Goal: Transaction & Acquisition: Book appointment/travel/reservation

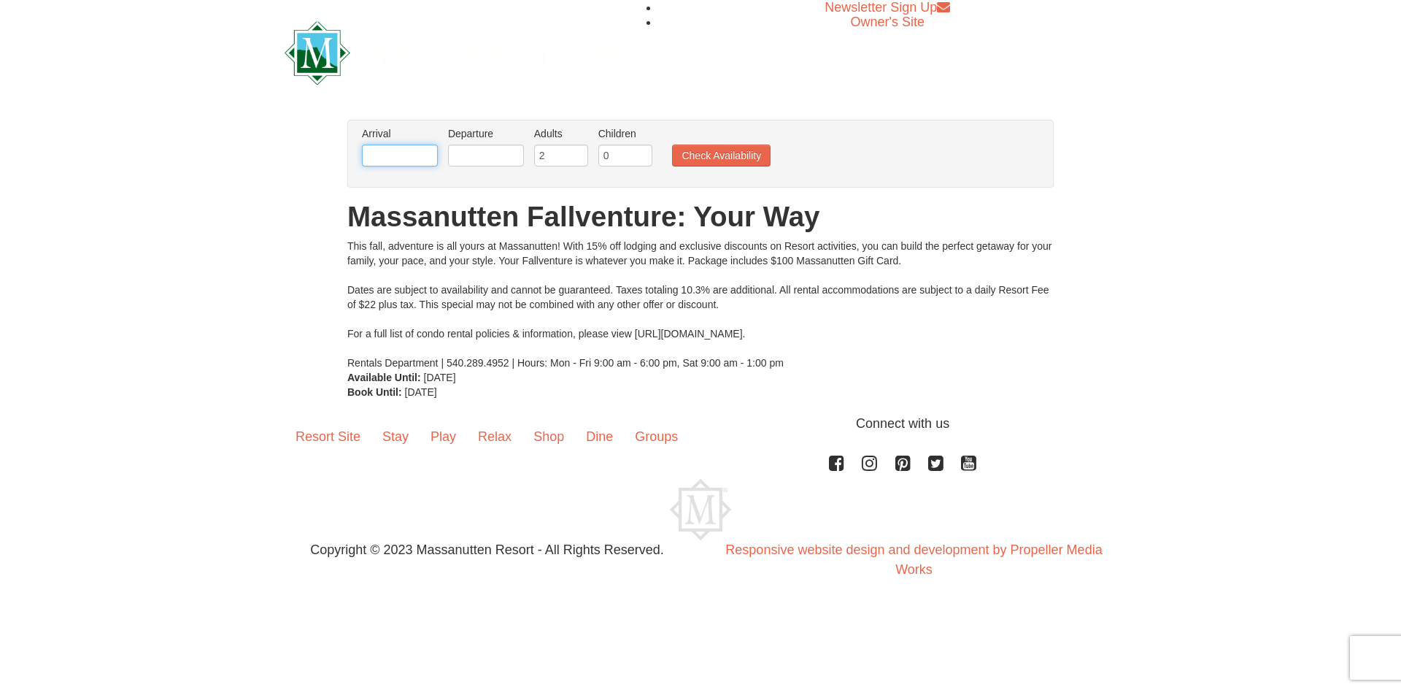
click at [415, 155] on input "text" at bounding box center [400, 156] width 76 height 22
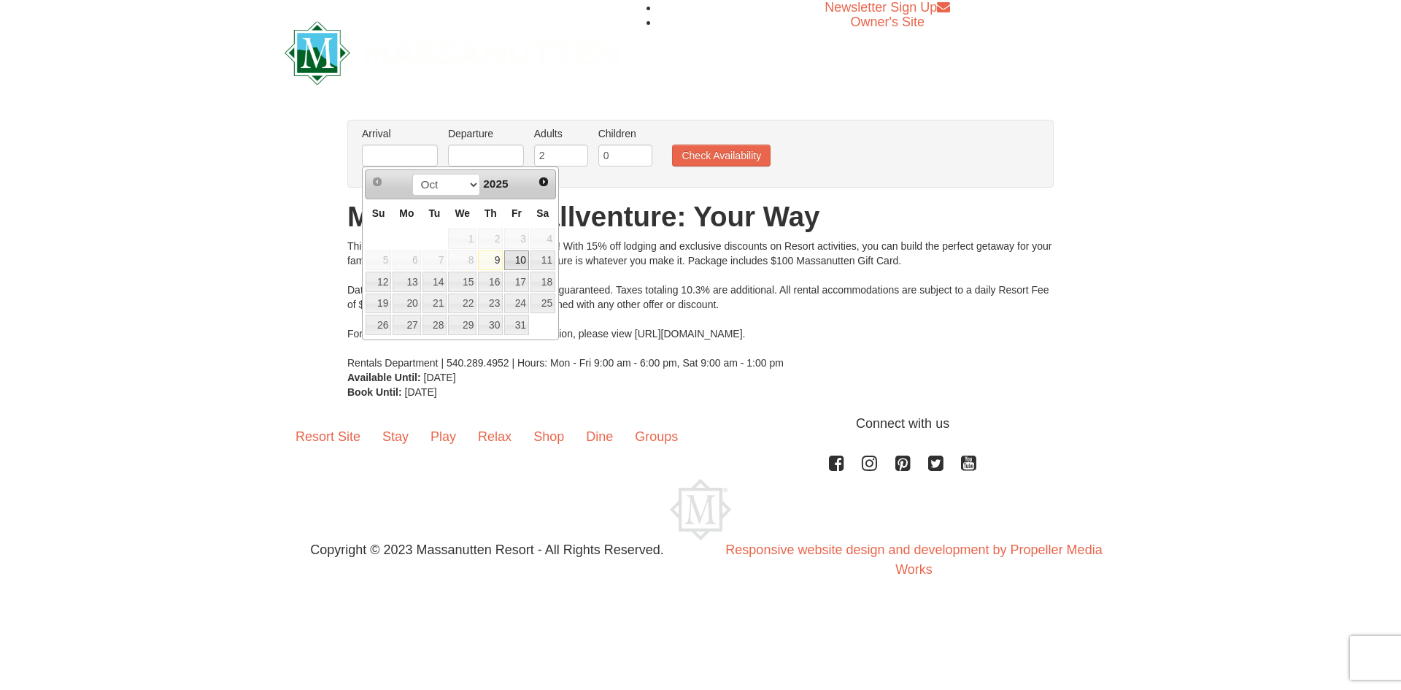
click at [520, 258] on link "10" at bounding box center [516, 260] width 25 height 20
type input "[DATE]"
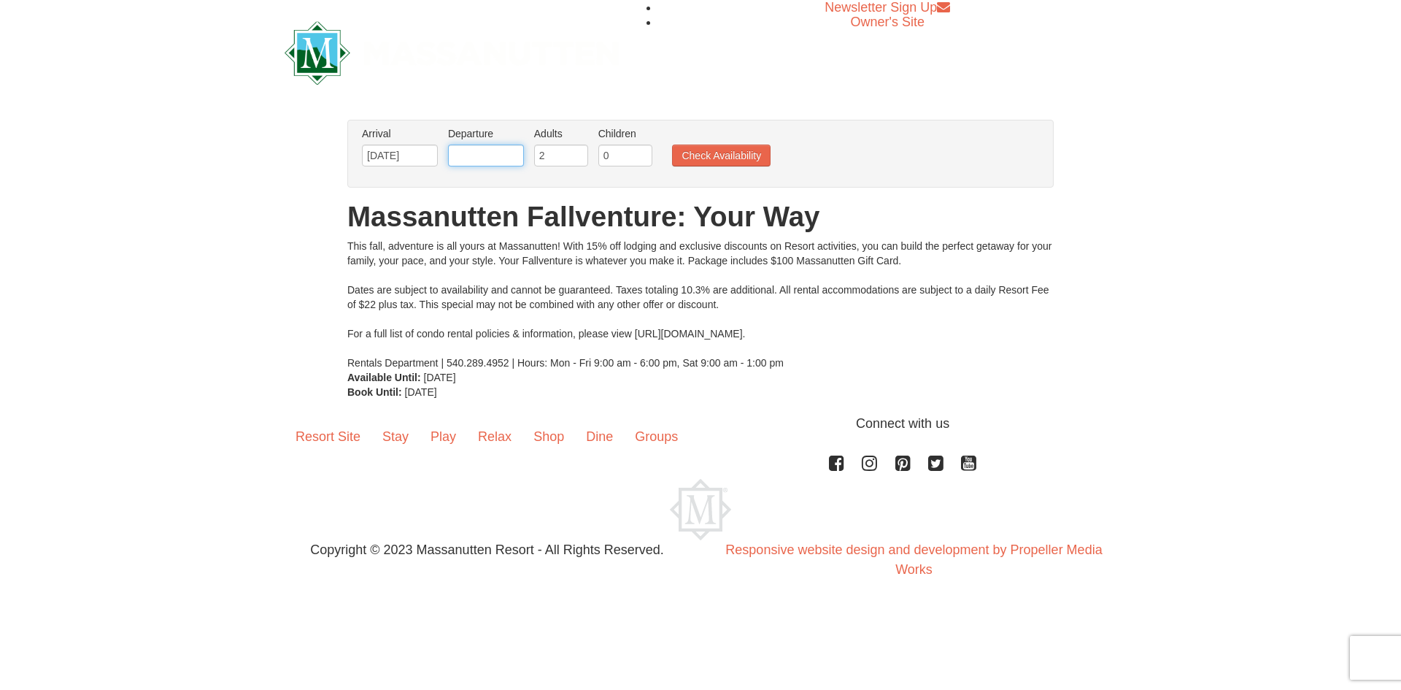
click at [490, 155] on input "text" at bounding box center [486, 156] width 76 height 22
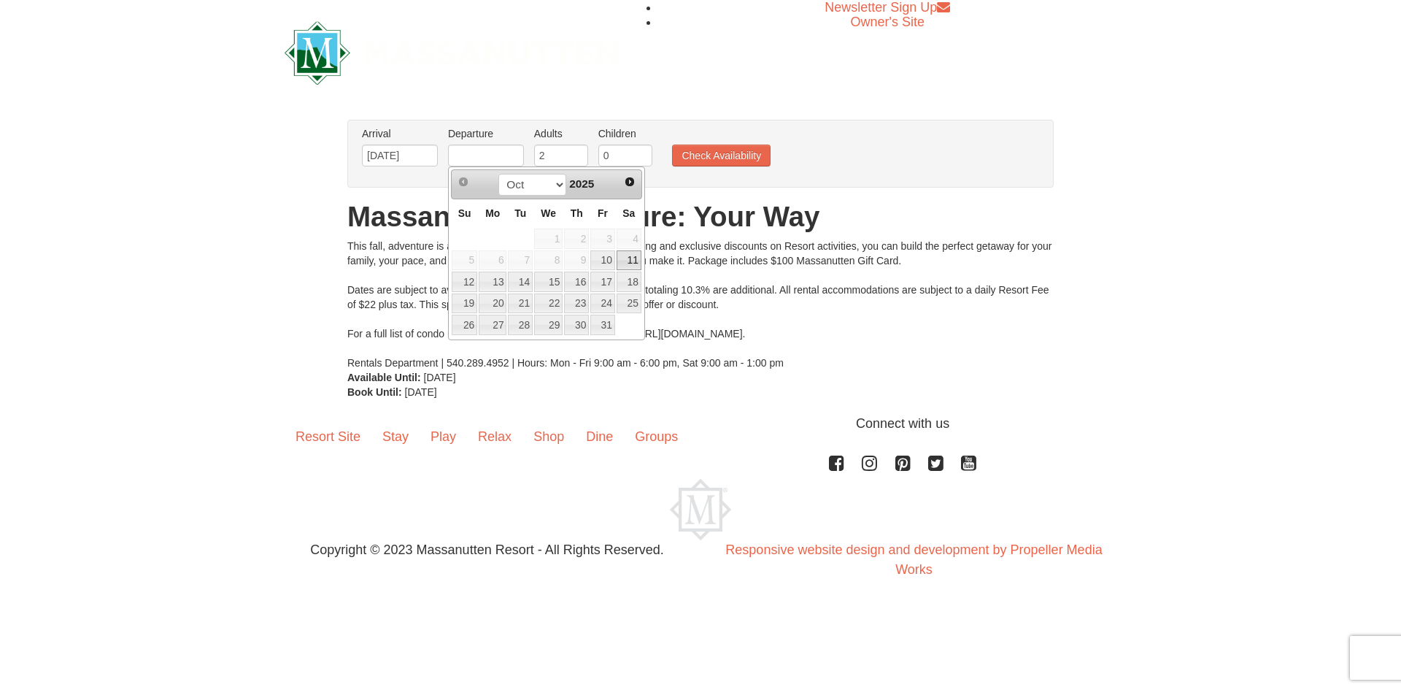
click at [637, 256] on link "11" at bounding box center [629, 260] width 25 height 20
type input "[DATE]"
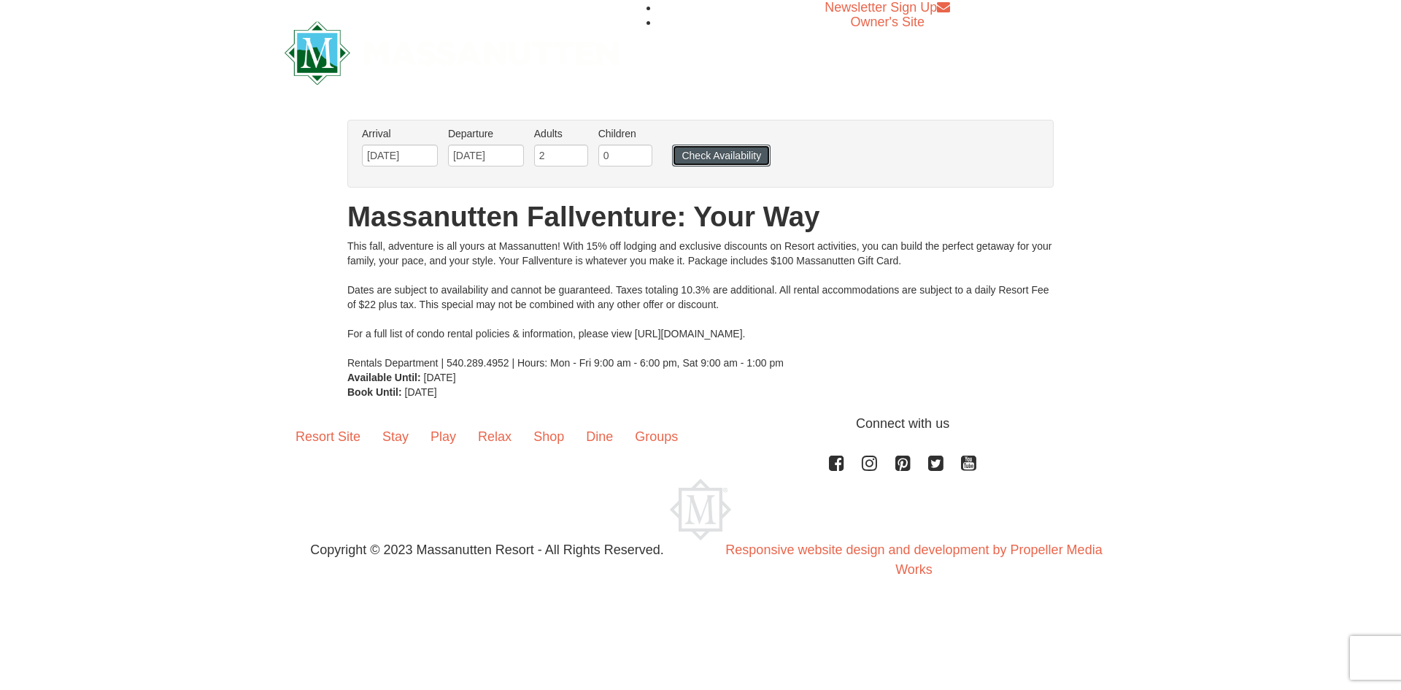
click at [706, 157] on button "Check Availability" at bounding box center [721, 156] width 99 height 22
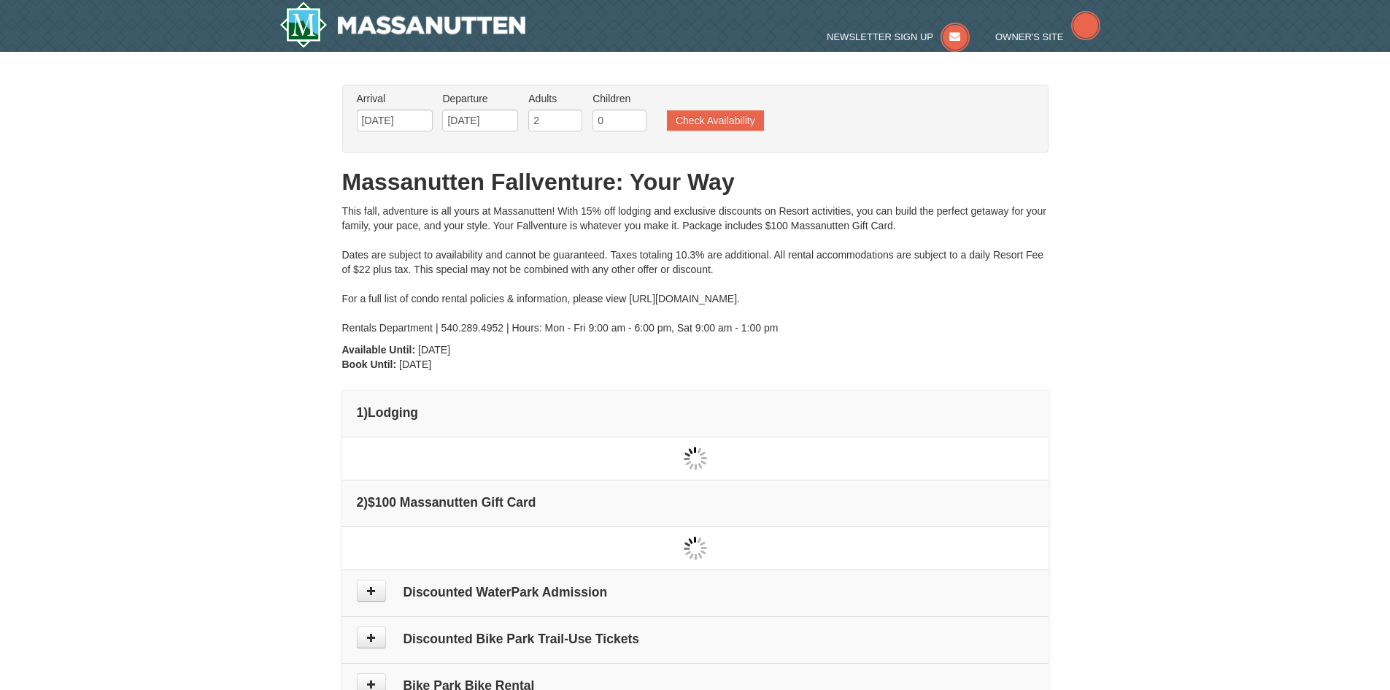
type input "[DATE]"
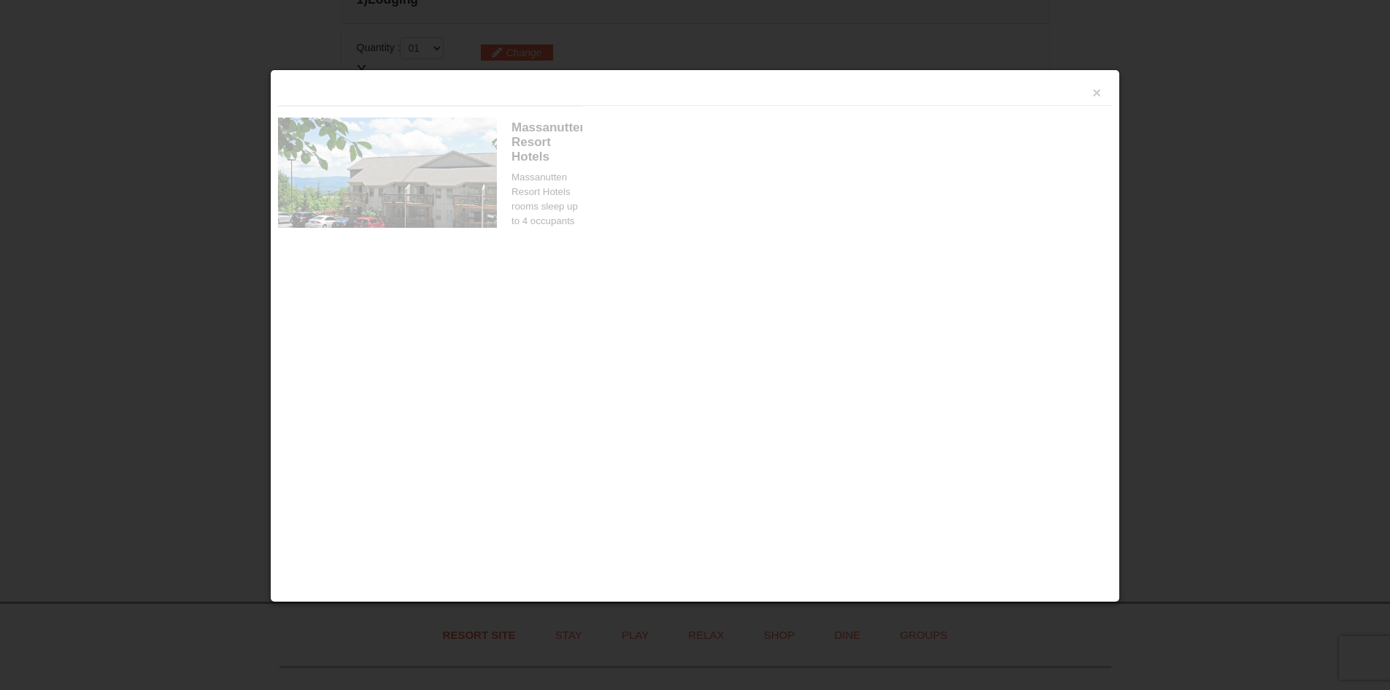
scroll to position [447, 0]
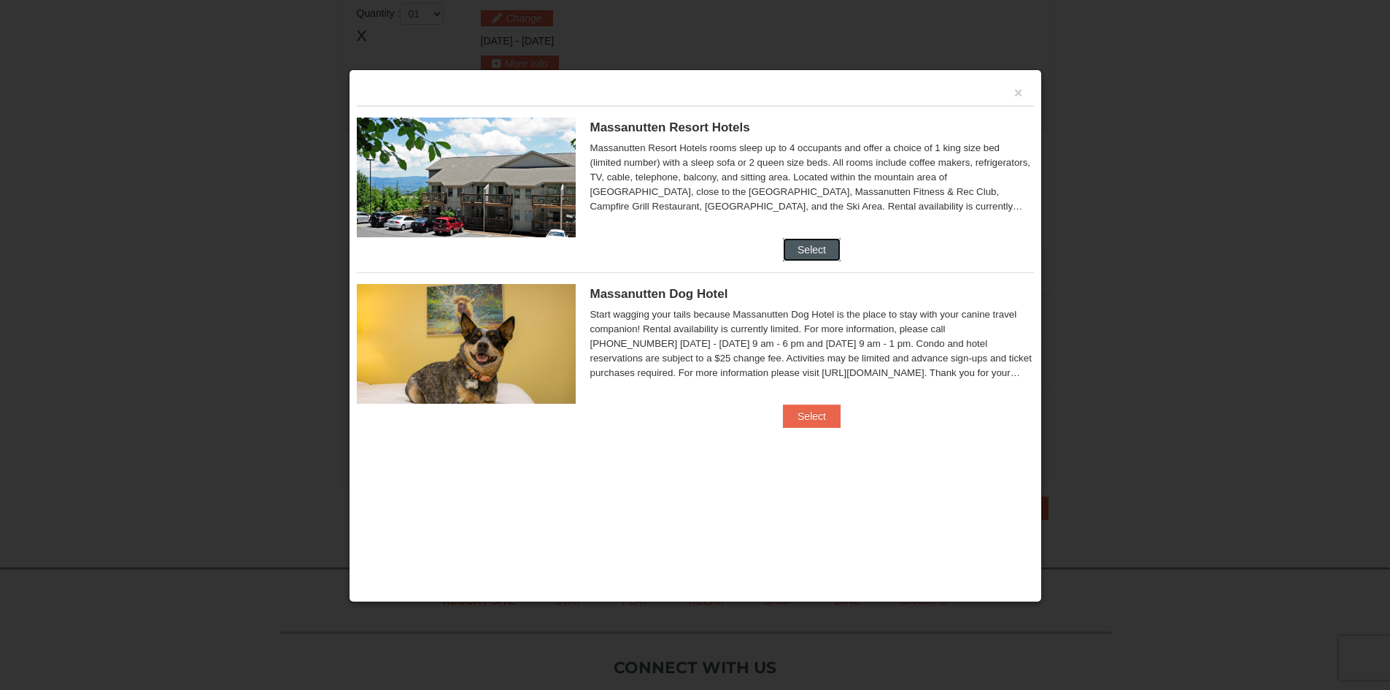
click at [808, 251] on button "Select" at bounding box center [812, 249] width 58 height 23
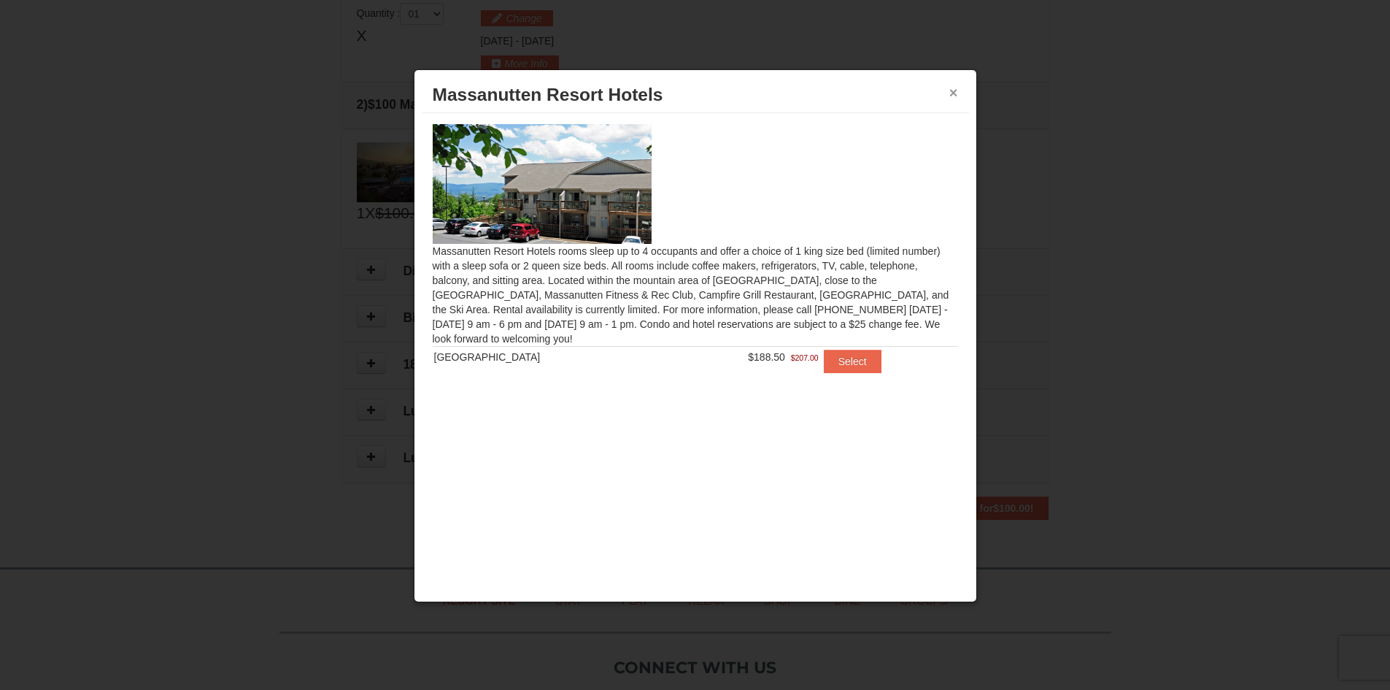
click at [953, 92] on button "×" at bounding box center [954, 92] width 9 height 15
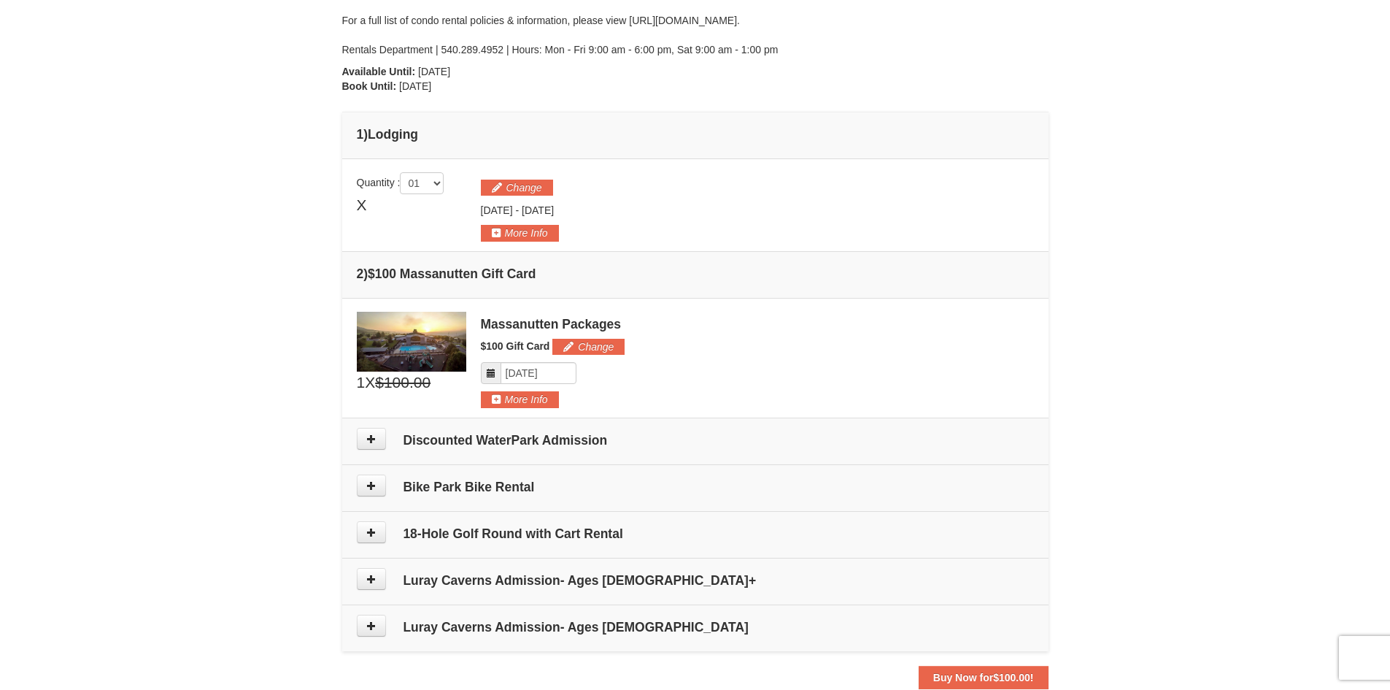
scroll to position [365, 0]
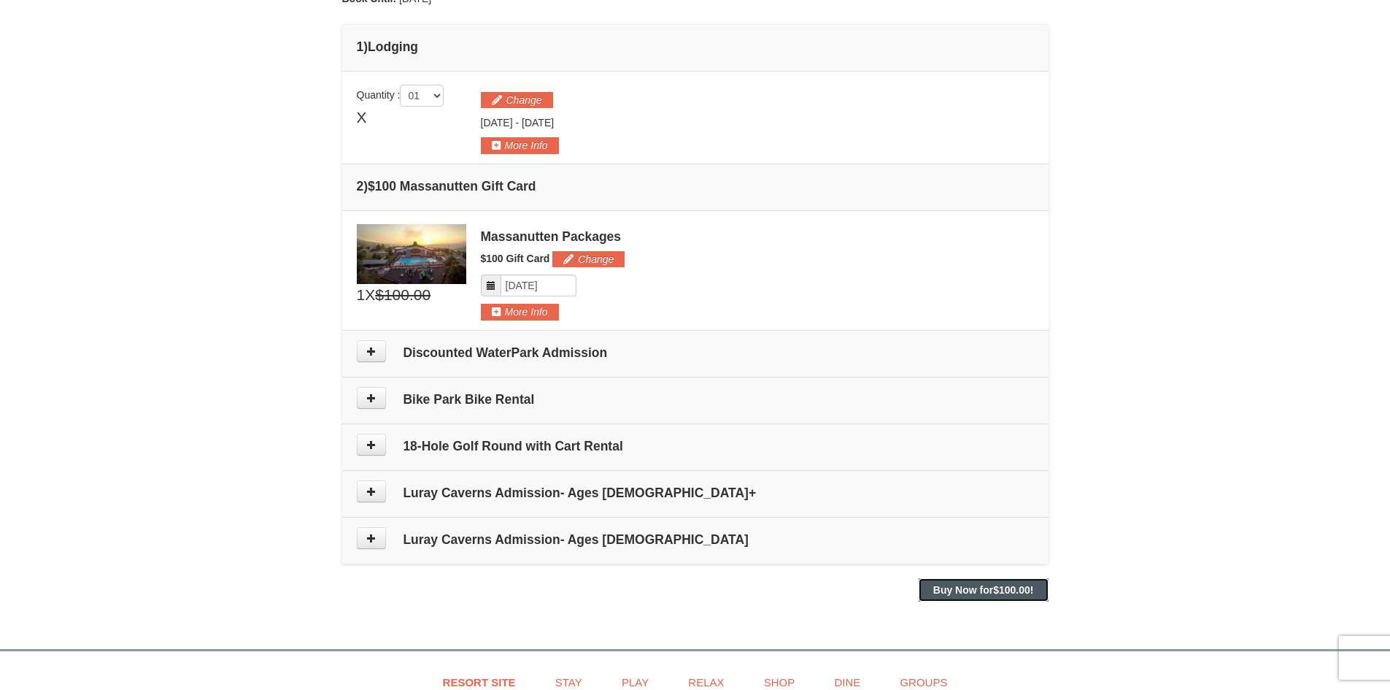
click at [933, 588] on strong "Buy Now for $100.00 !" at bounding box center [983, 590] width 101 height 12
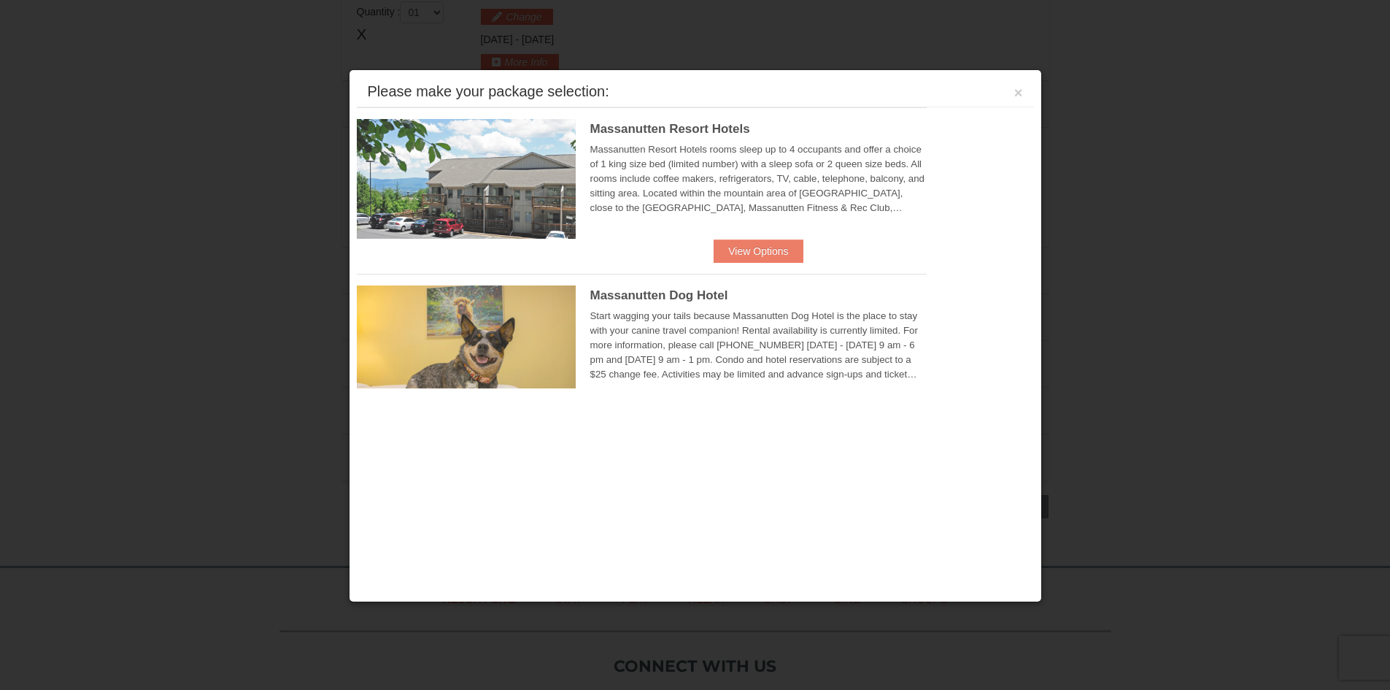
scroll to position [450, 0]
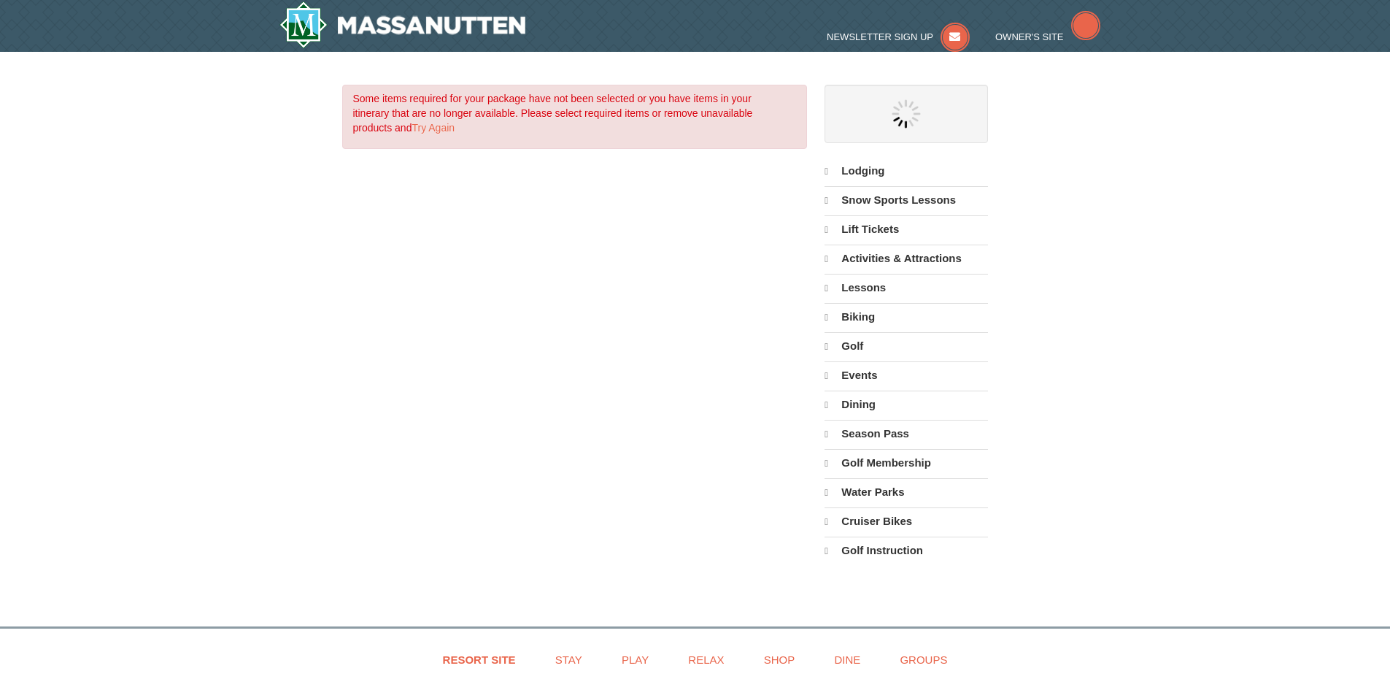
select select "10"
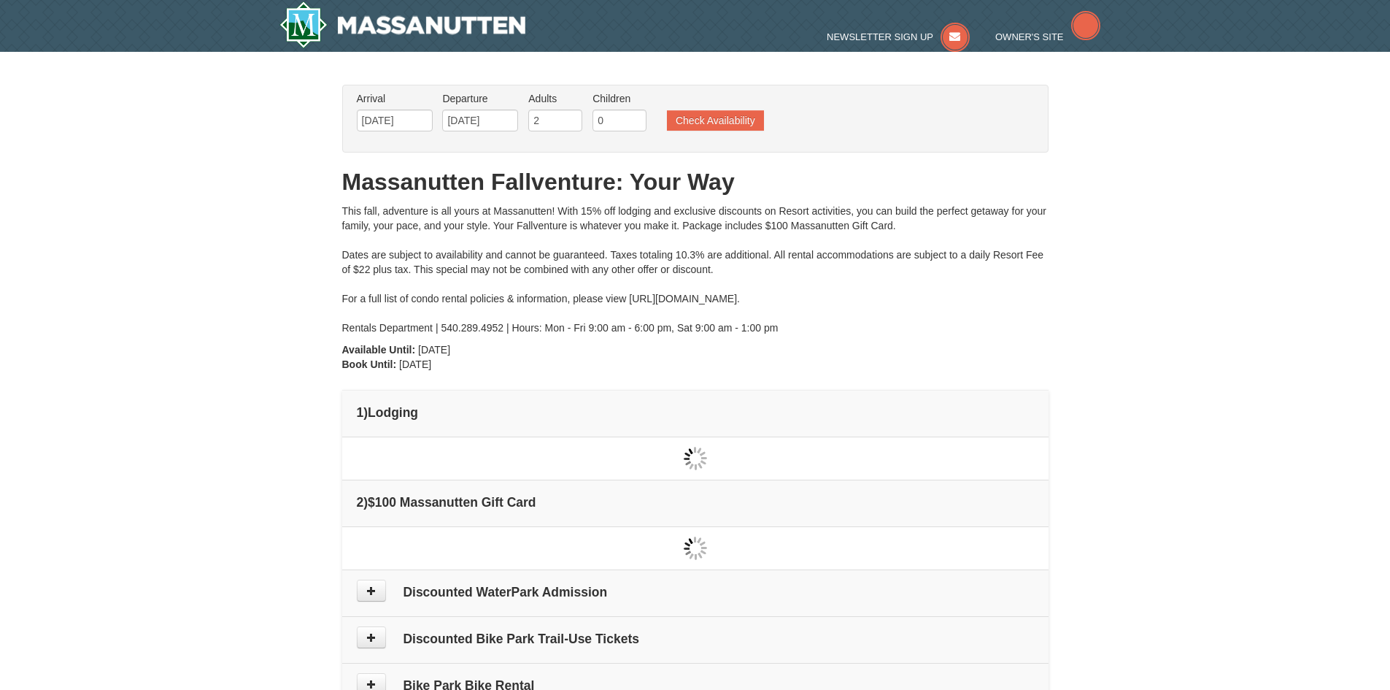
scroll to position [535, 0]
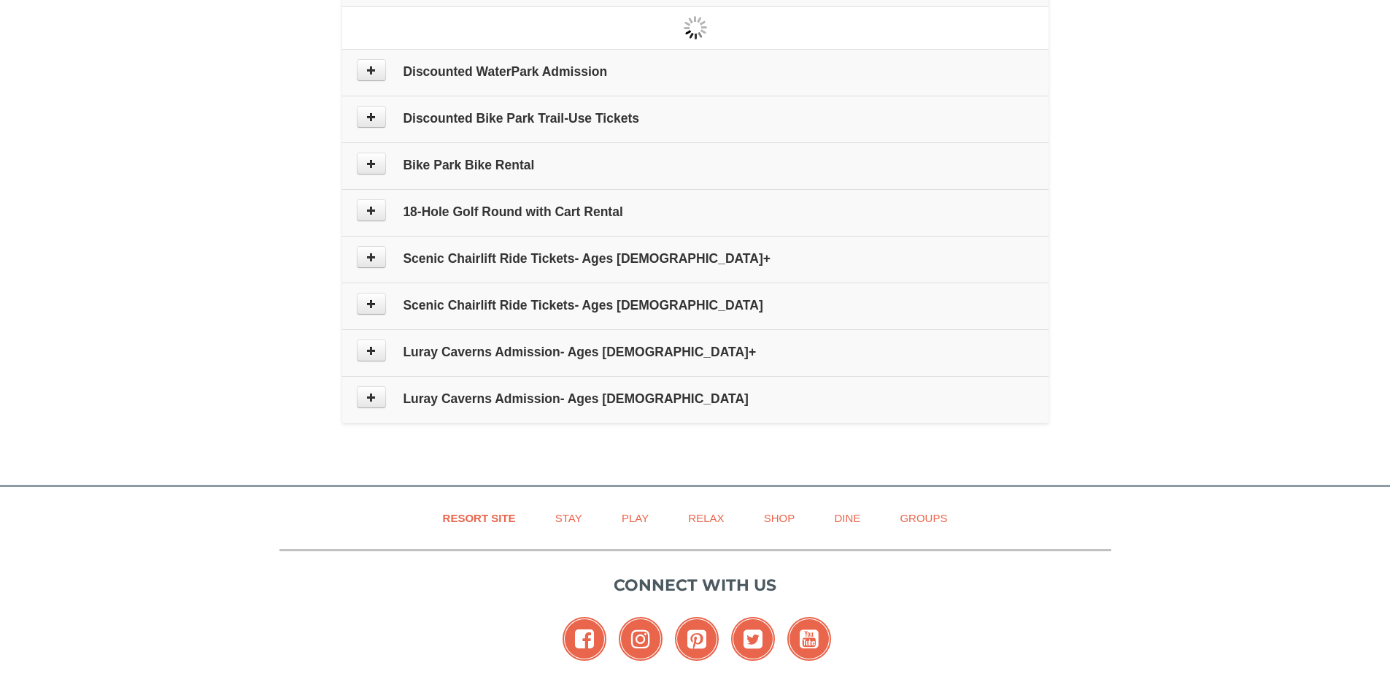
type input "[DATE]"
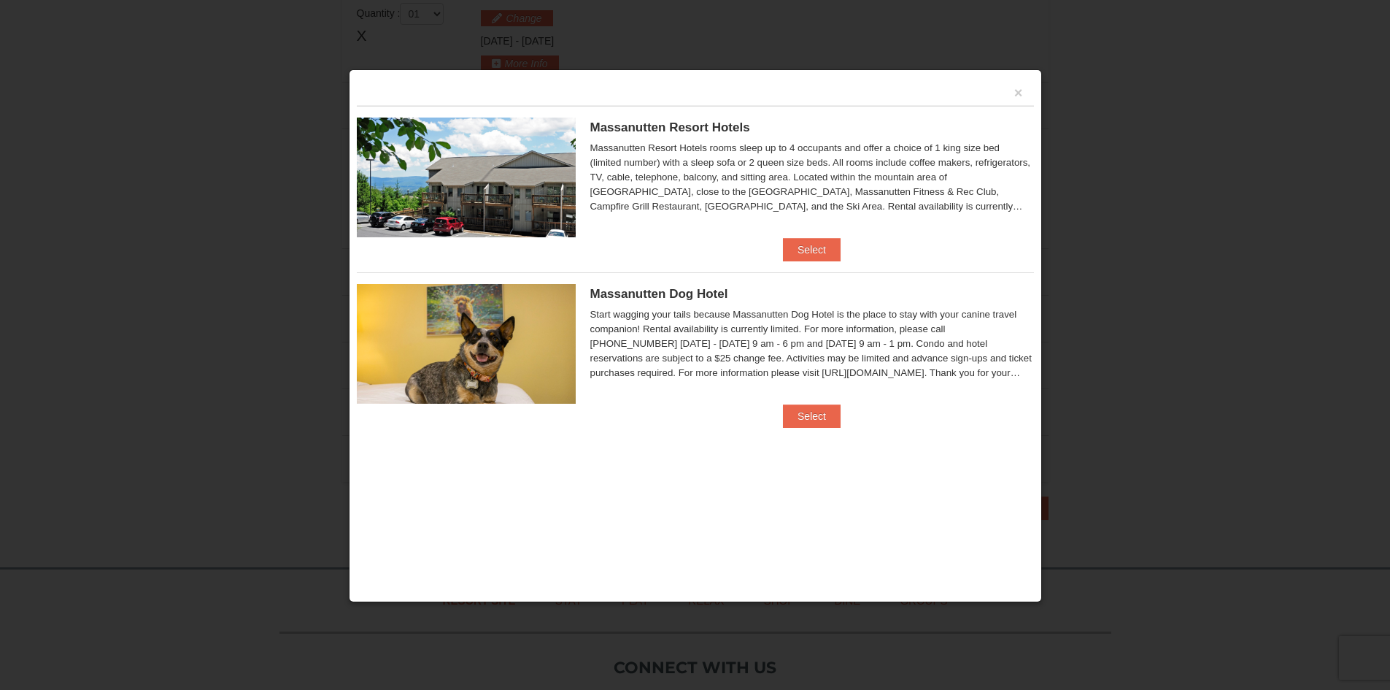
scroll to position [450, 0]
click at [811, 251] on button "Select" at bounding box center [812, 249] width 58 height 23
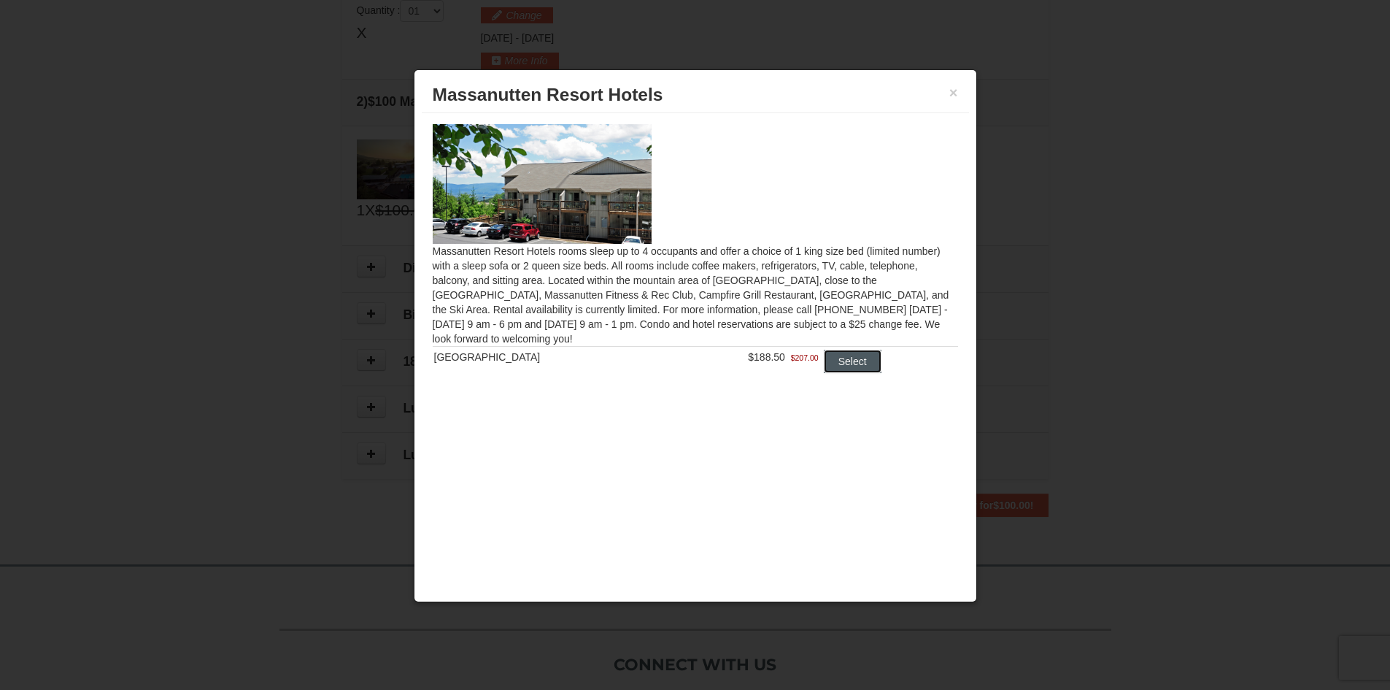
click at [845, 366] on button "Select" at bounding box center [853, 361] width 58 height 23
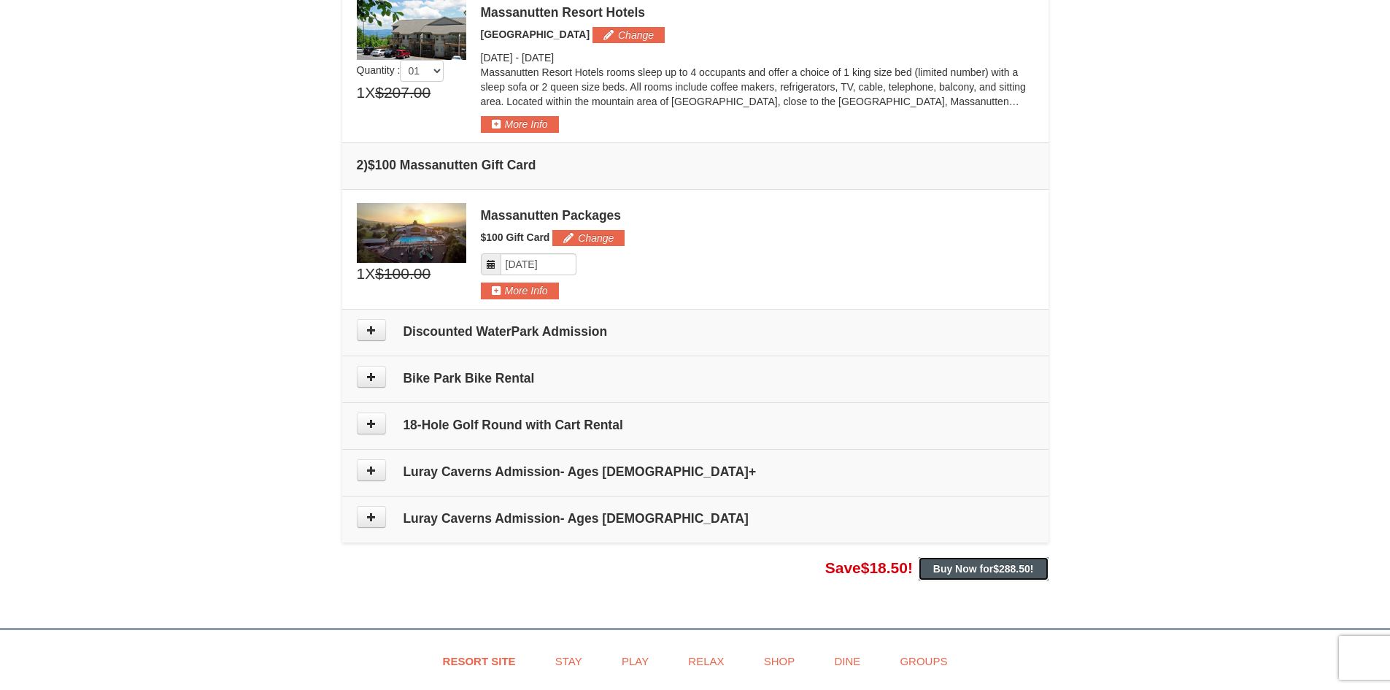
click at [982, 567] on strong "Buy Now for $288.50 !" at bounding box center [983, 569] width 101 height 12
click at [996, 570] on span "$288.50" at bounding box center [1011, 569] width 37 height 12
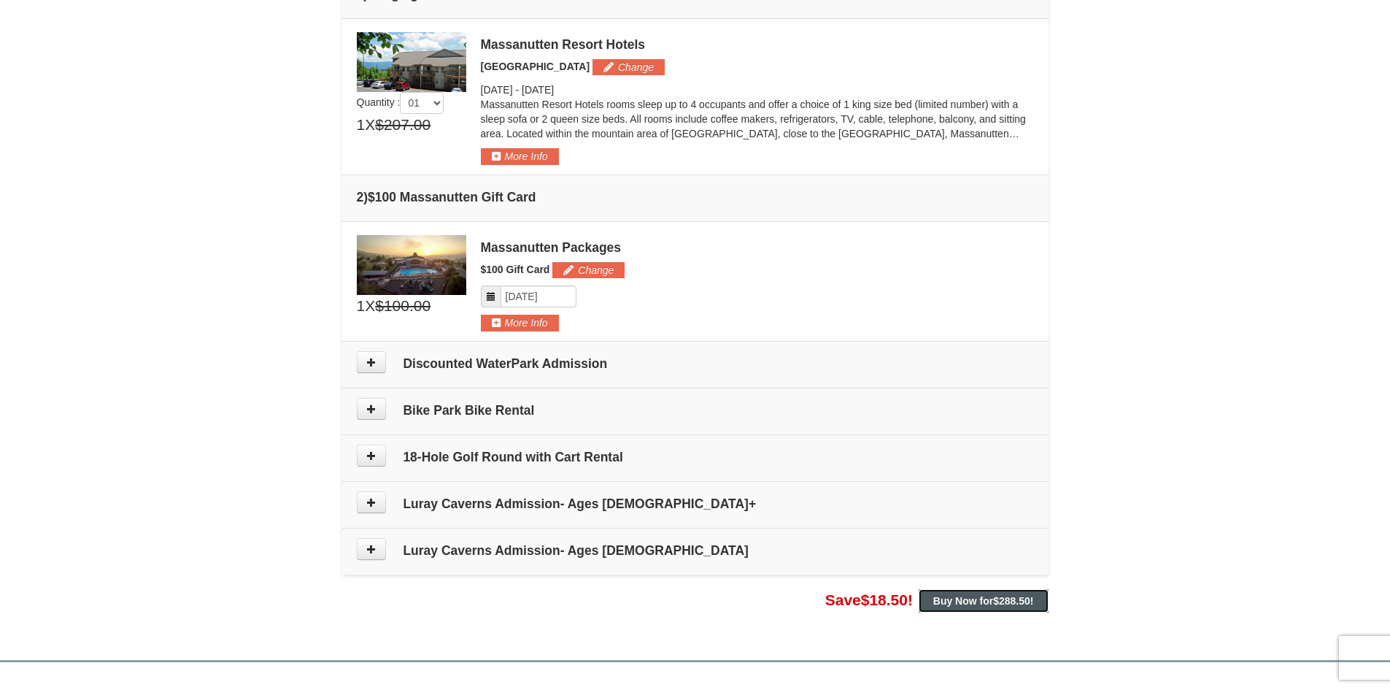
scroll to position [0, 0]
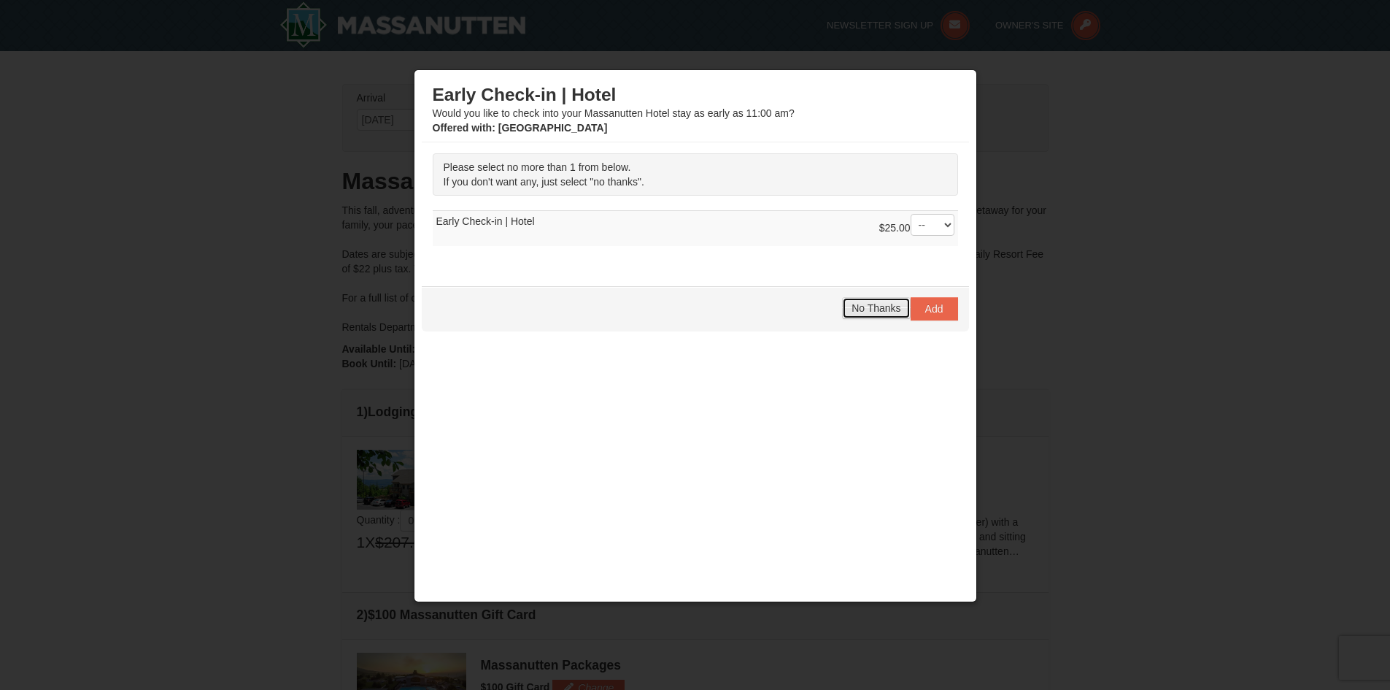
click at [869, 316] on button "No Thanks" at bounding box center [876, 308] width 68 height 22
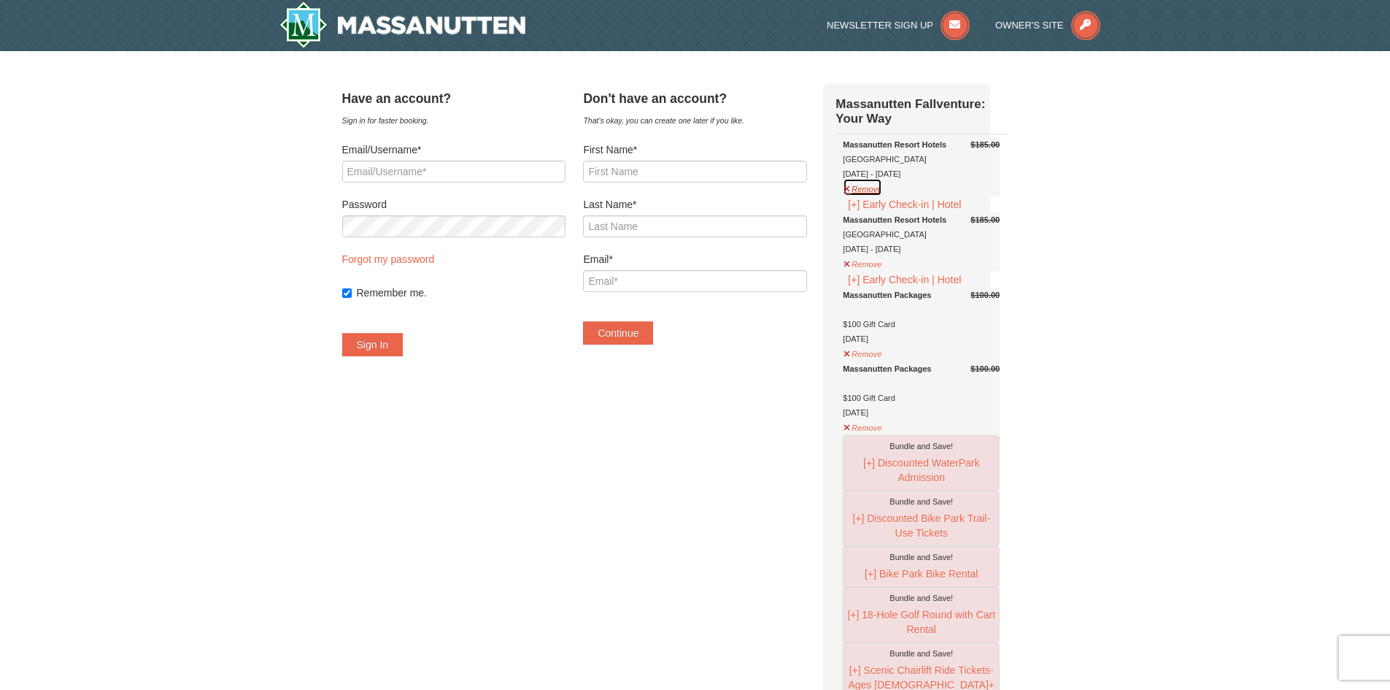
click at [880, 196] on button "Remove" at bounding box center [862, 187] width 39 height 18
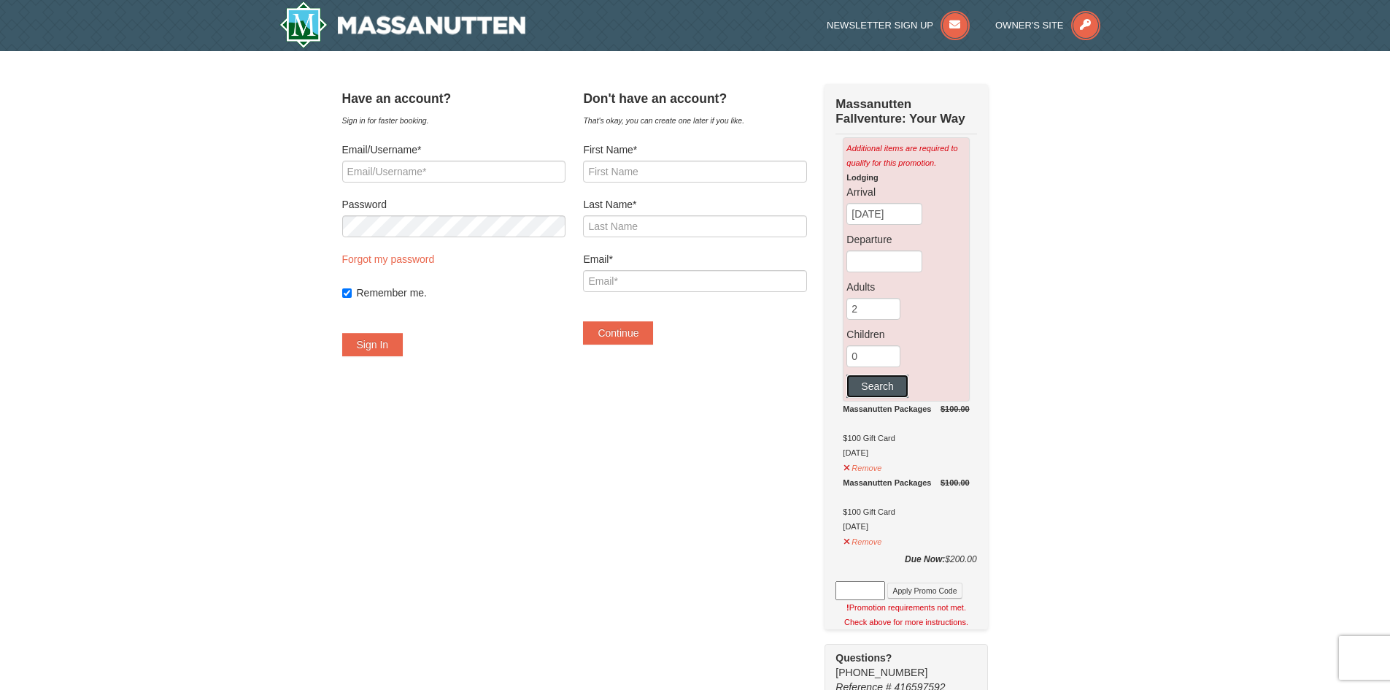
click at [908, 392] on button "Search" at bounding box center [877, 385] width 61 height 23
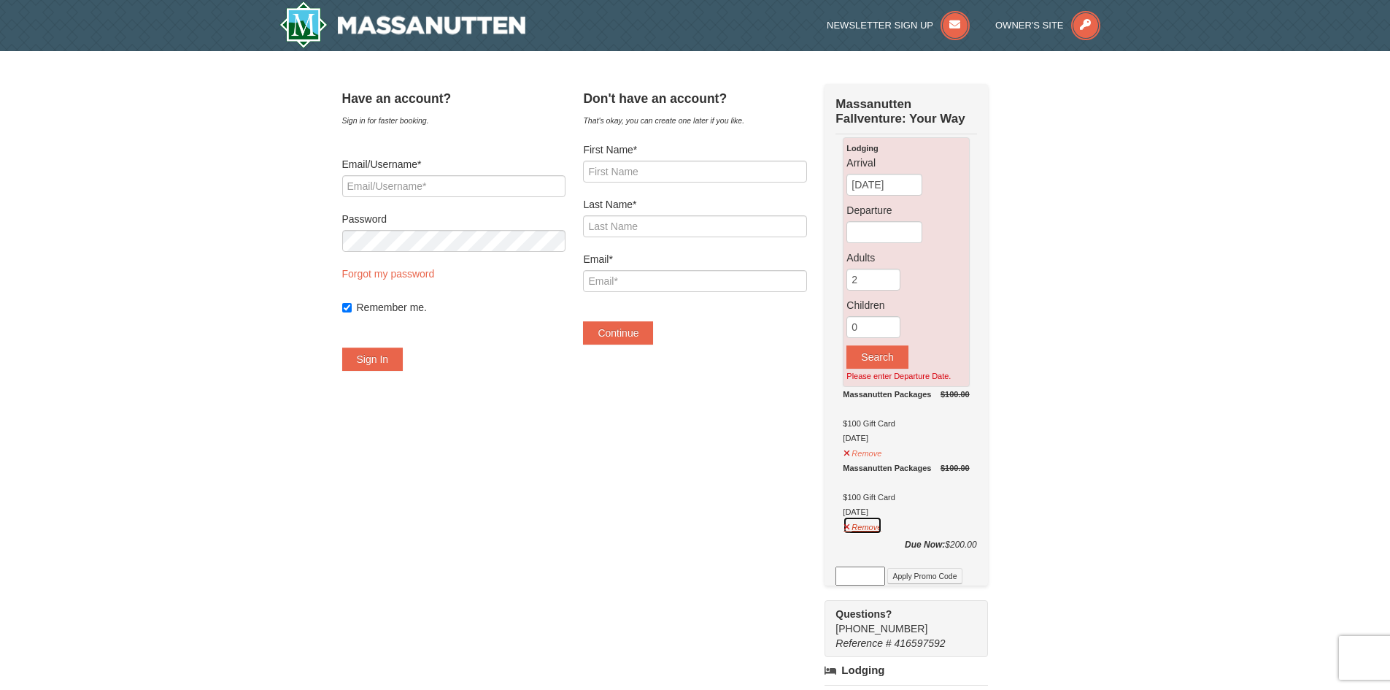
click at [876, 531] on button "Remove" at bounding box center [862, 525] width 39 height 18
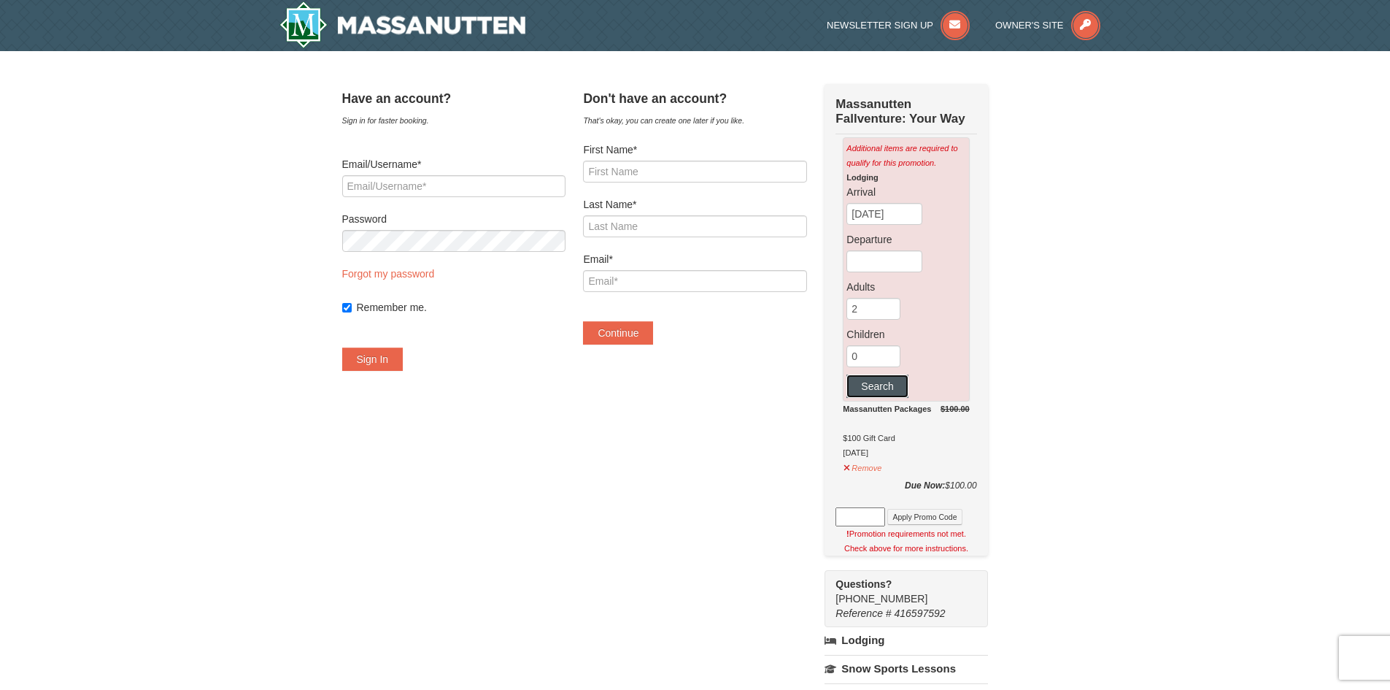
click at [904, 387] on button "Search" at bounding box center [877, 385] width 61 height 23
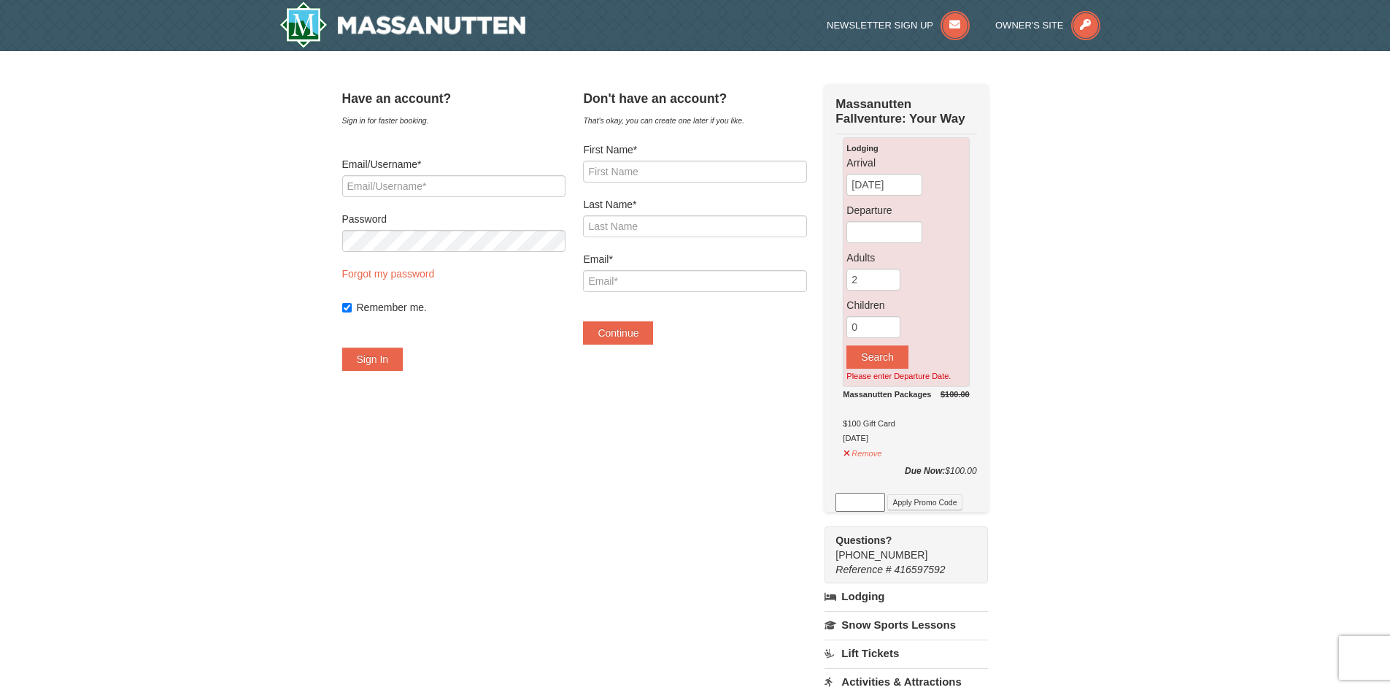
click at [904, 247] on div "Lodging Arrival 10/09/2025 Departure Adults 2 Children 0" at bounding box center [906, 255] width 119 height 228
click at [906, 191] on input "[DATE]" at bounding box center [885, 185] width 76 height 22
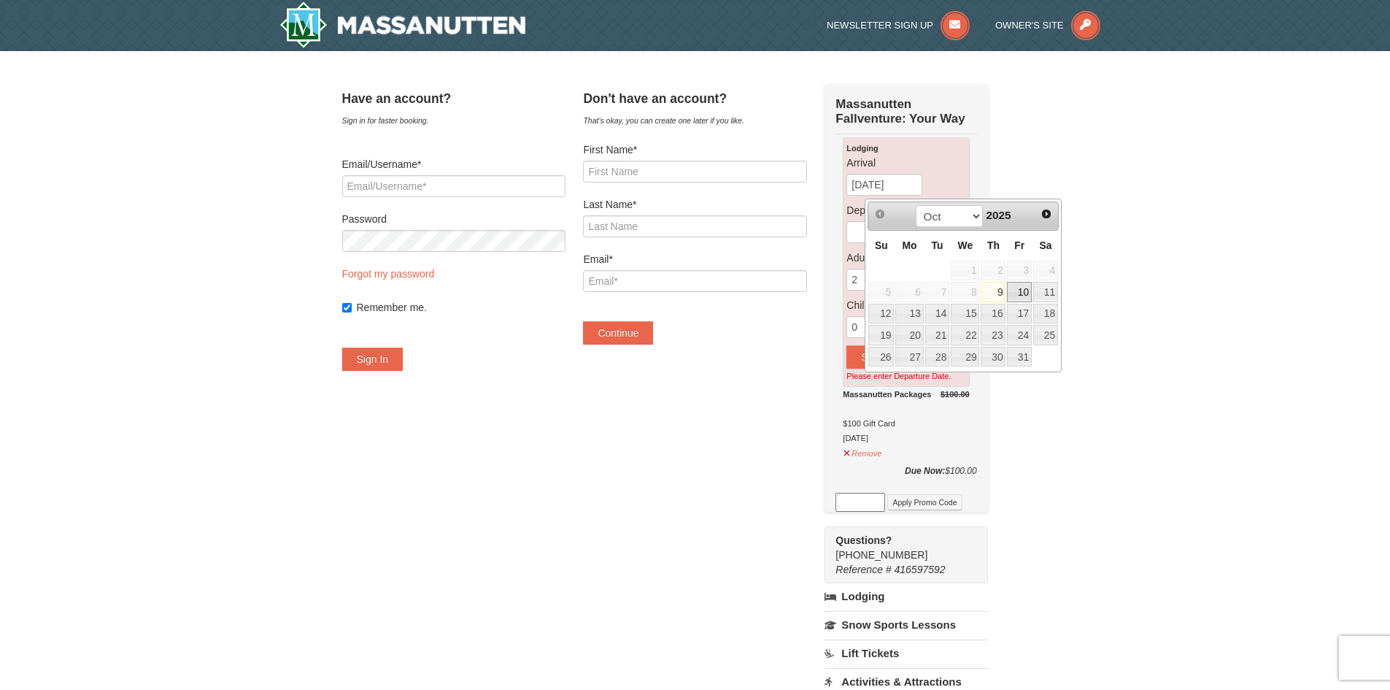
click at [1023, 289] on link "10" at bounding box center [1019, 292] width 25 height 20
type input "[DATE]"
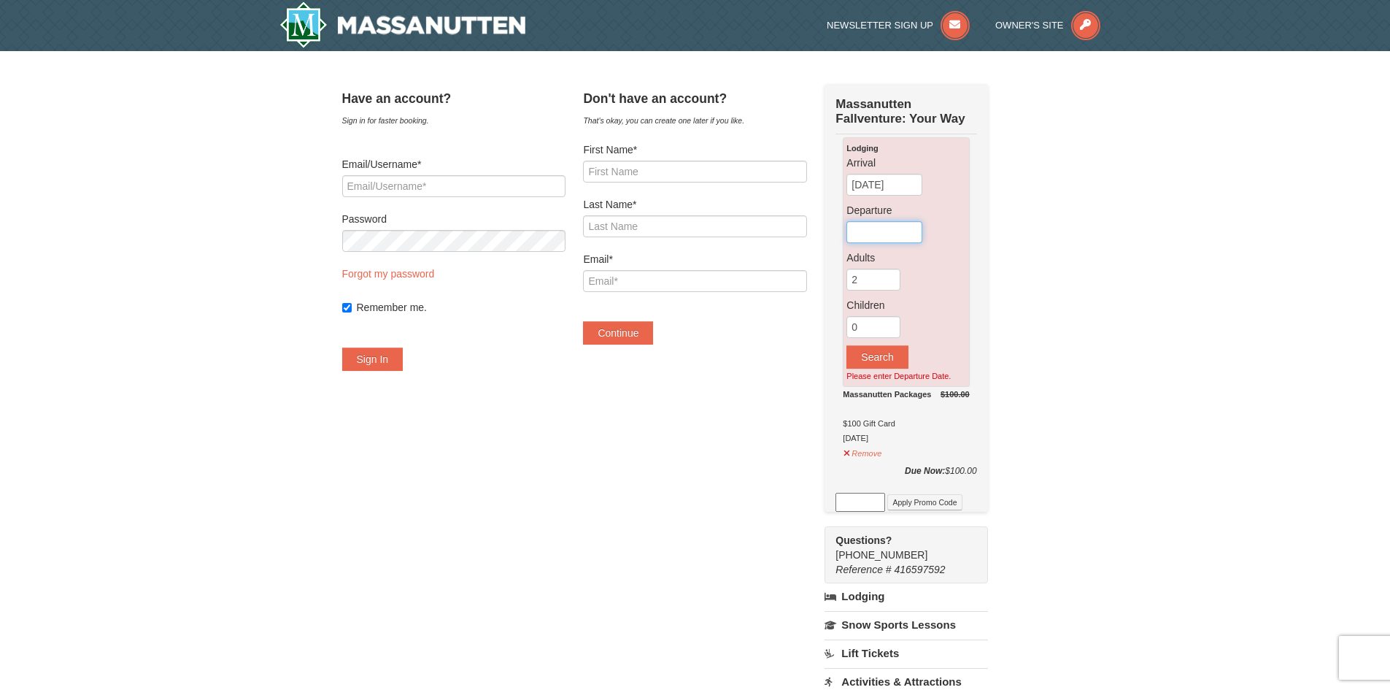
click at [911, 230] on input "text" at bounding box center [885, 232] width 76 height 22
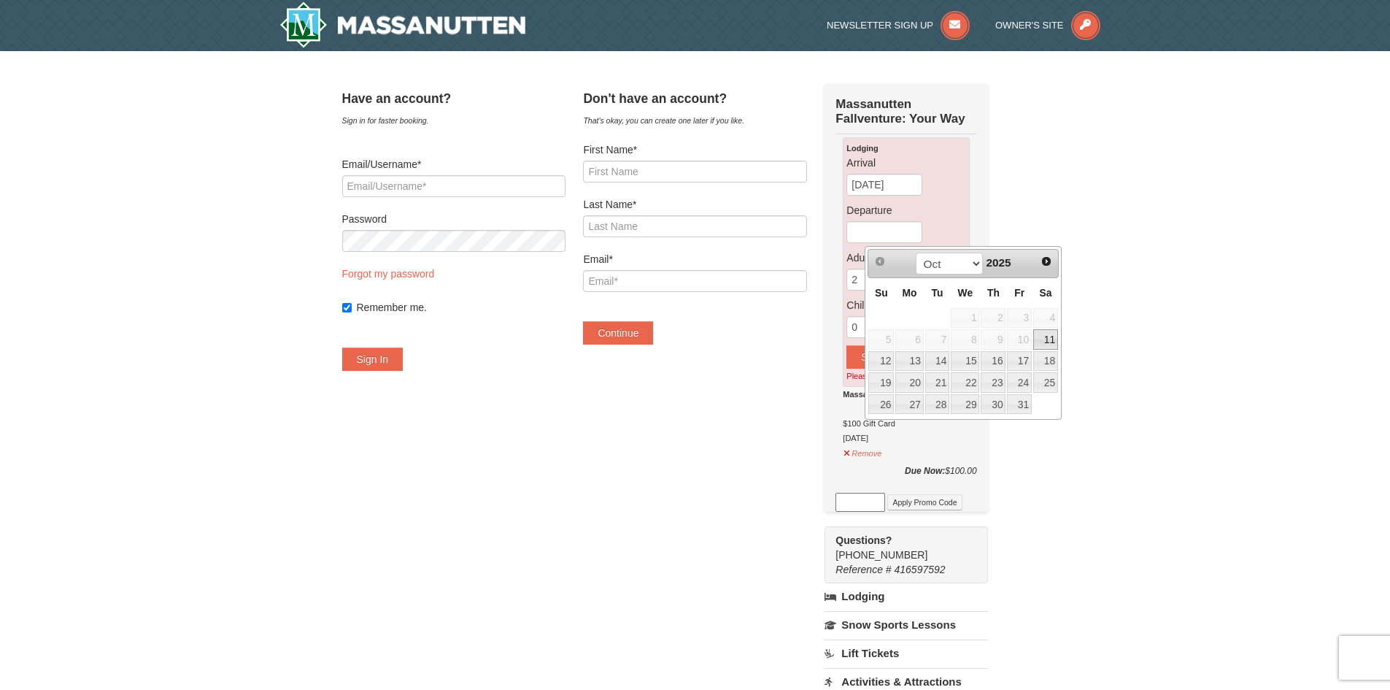
click at [1051, 339] on link "11" at bounding box center [1045, 339] width 25 height 20
type input "[DATE]"
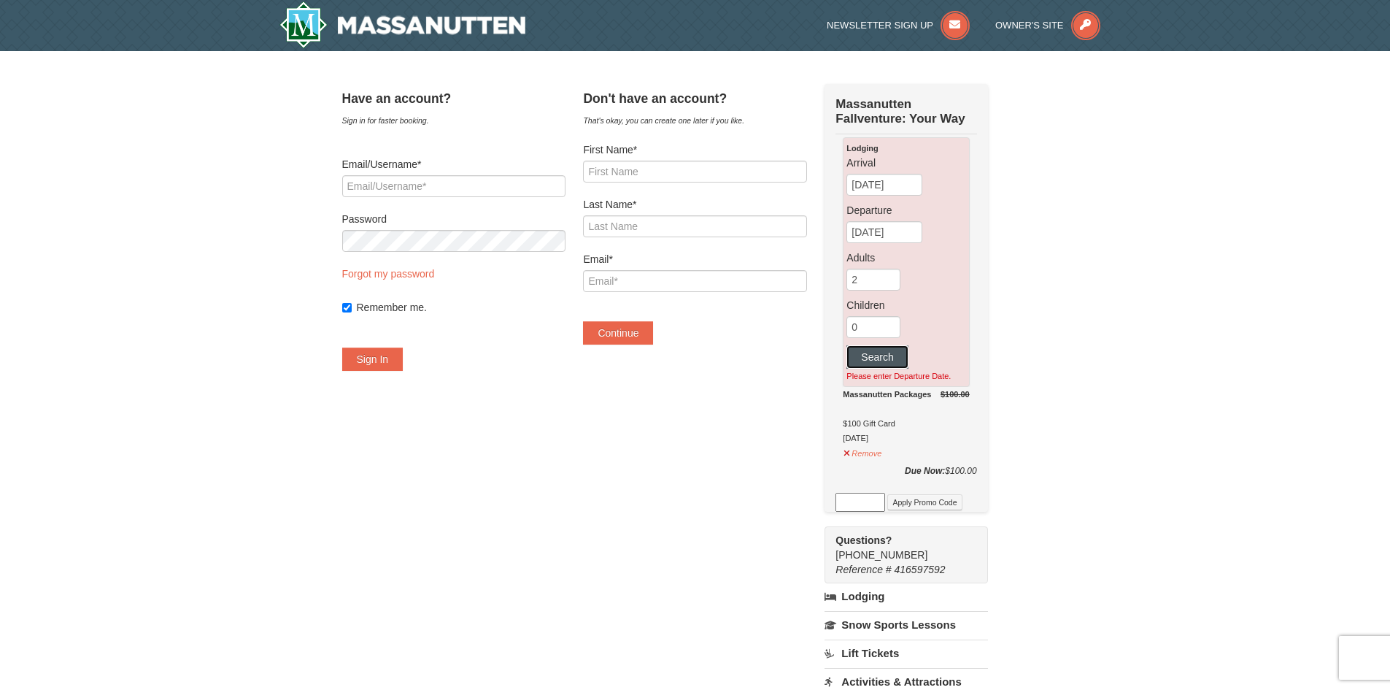
click at [889, 362] on button "Search" at bounding box center [877, 356] width 61 height 23
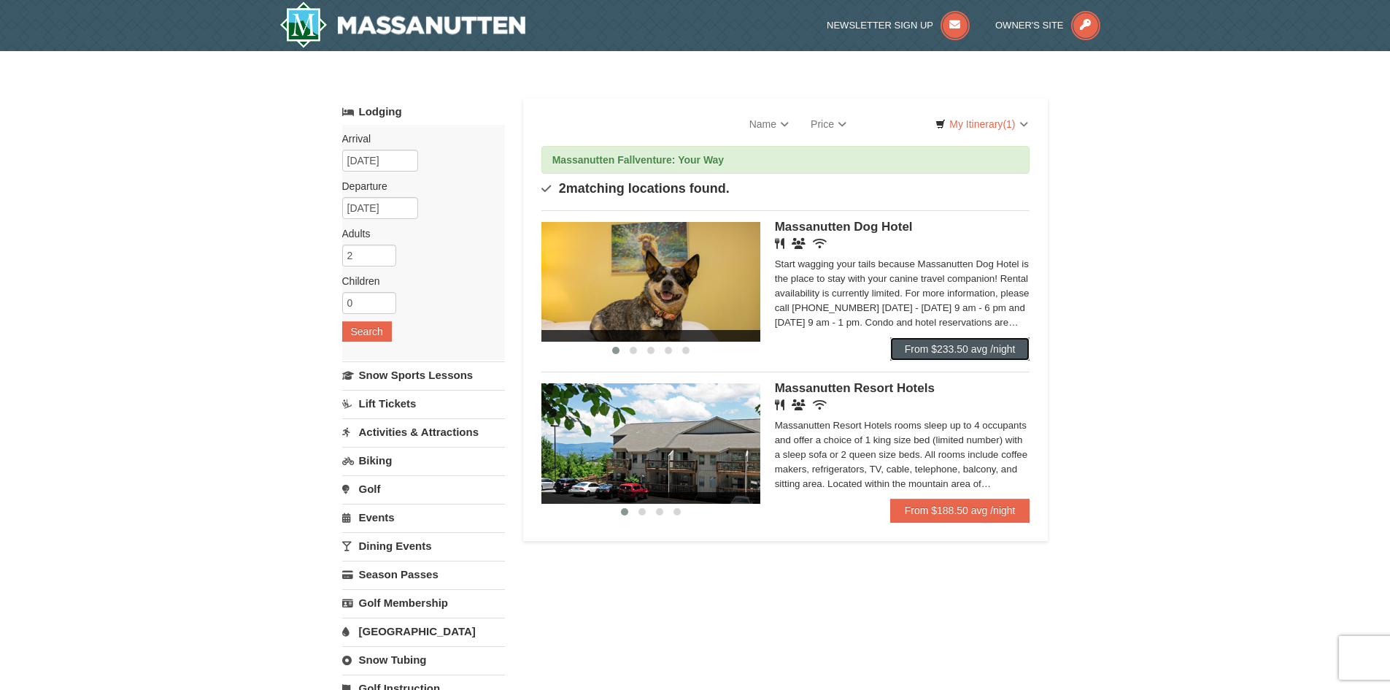
click at [923, 349] on link "From $233.50 avg /night" at bounding box center [960, 348] width 140 height 23
click at [979, 501] on link "From $188.50 avg /night" at bounding box center [960, 509] width 140 height 23
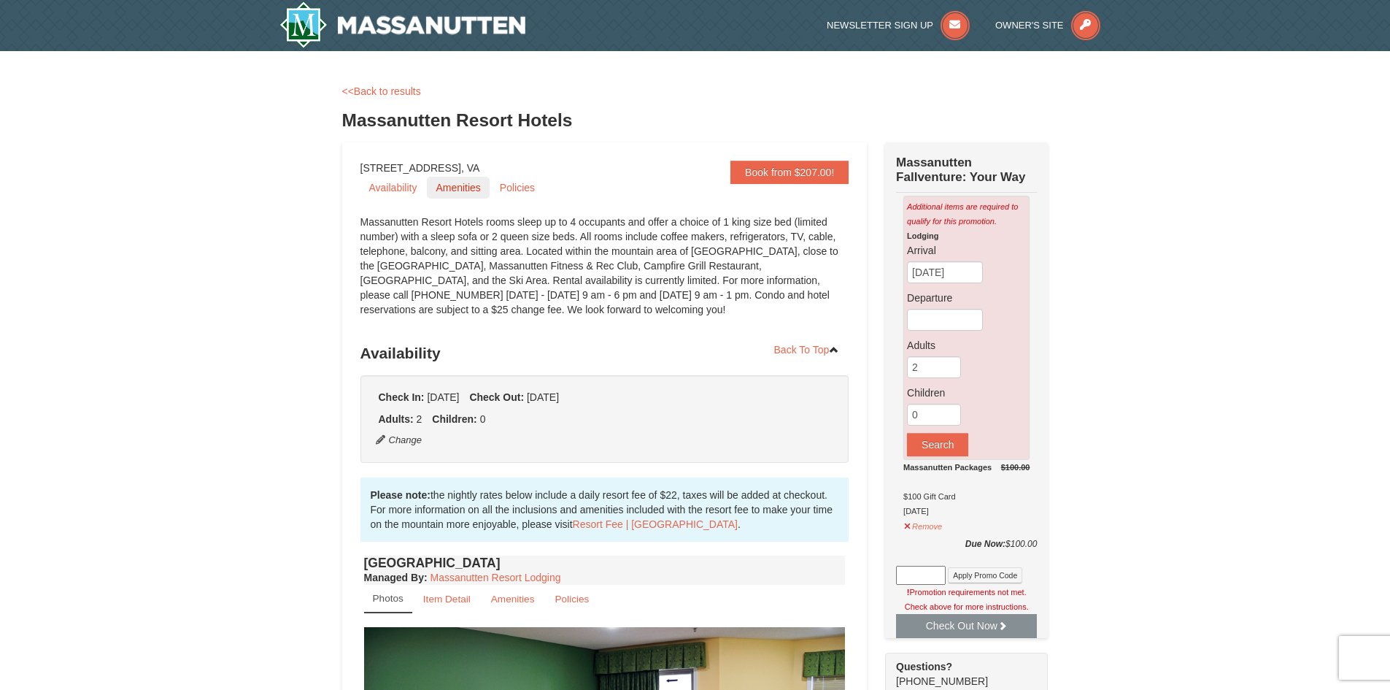
click at [457, 188] on link "Amenities" at bounding box center [458, 188] width 62 height 22
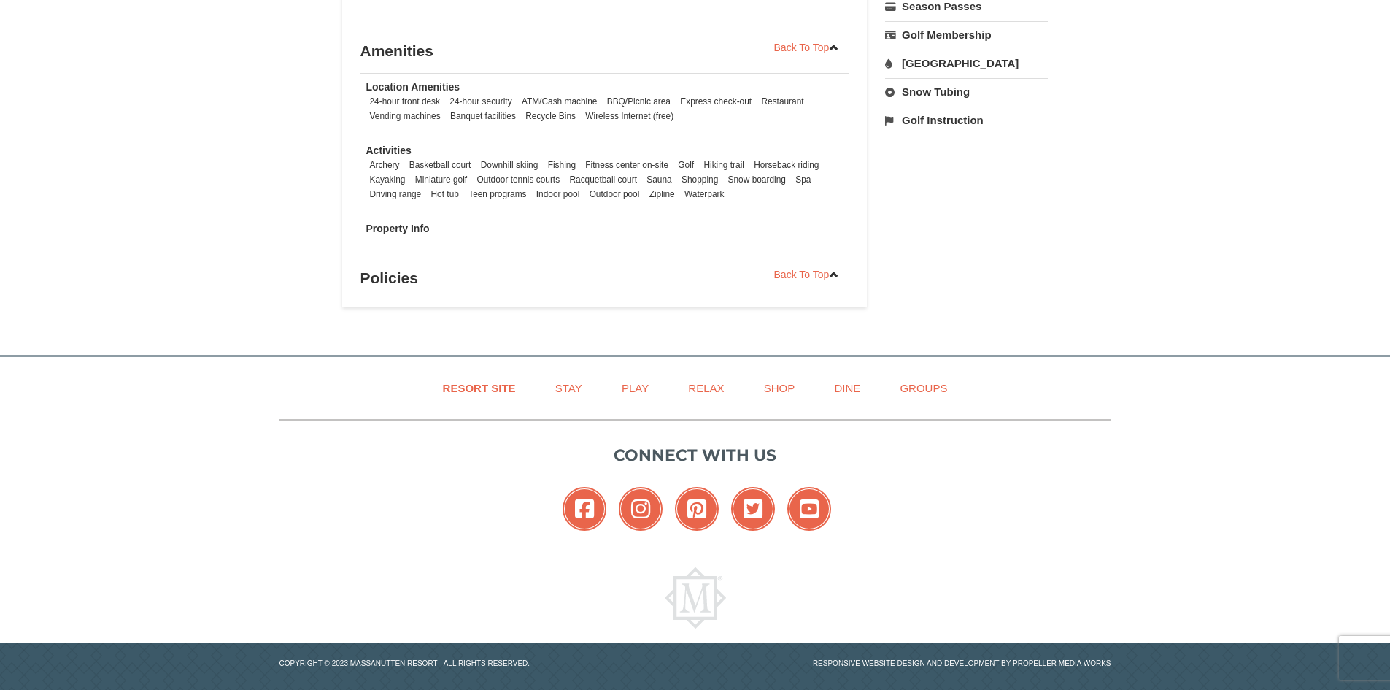
scroll to position [1121, 0]
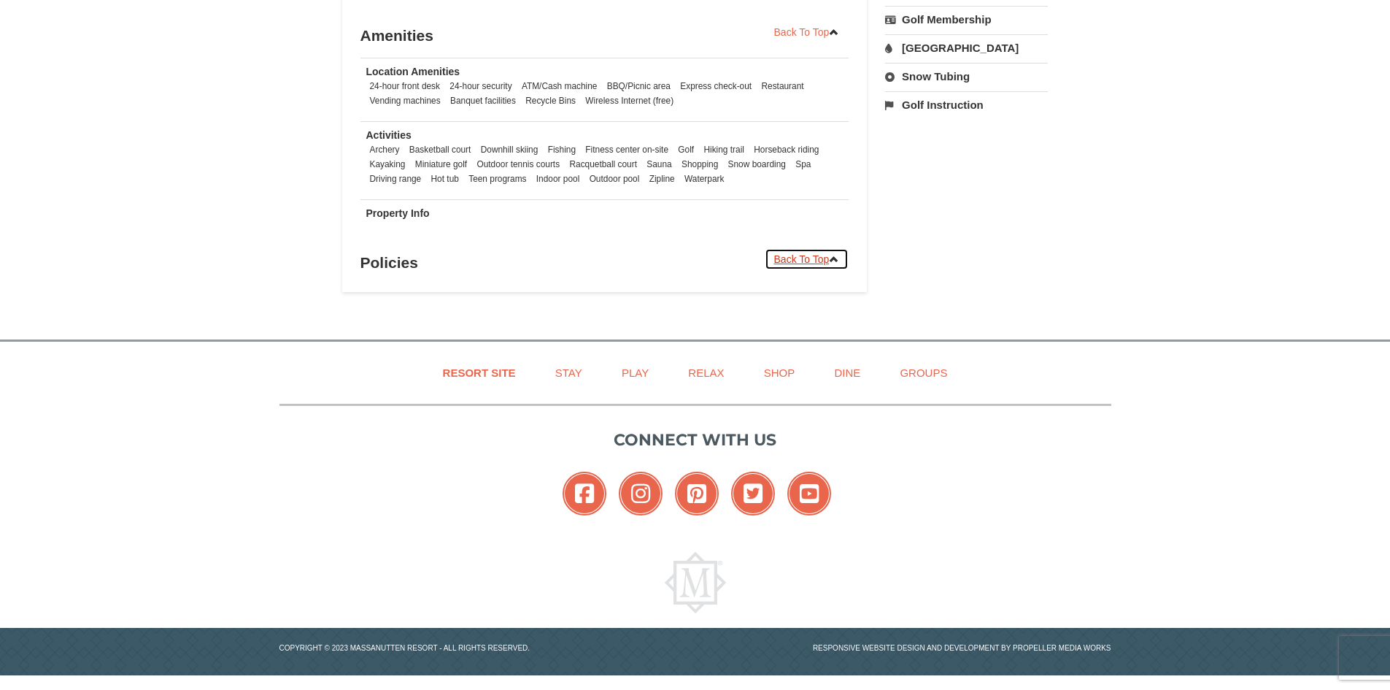
click at [815, 260] on link "Back To Top" at bounding box center [807, 259] width 85 height 22
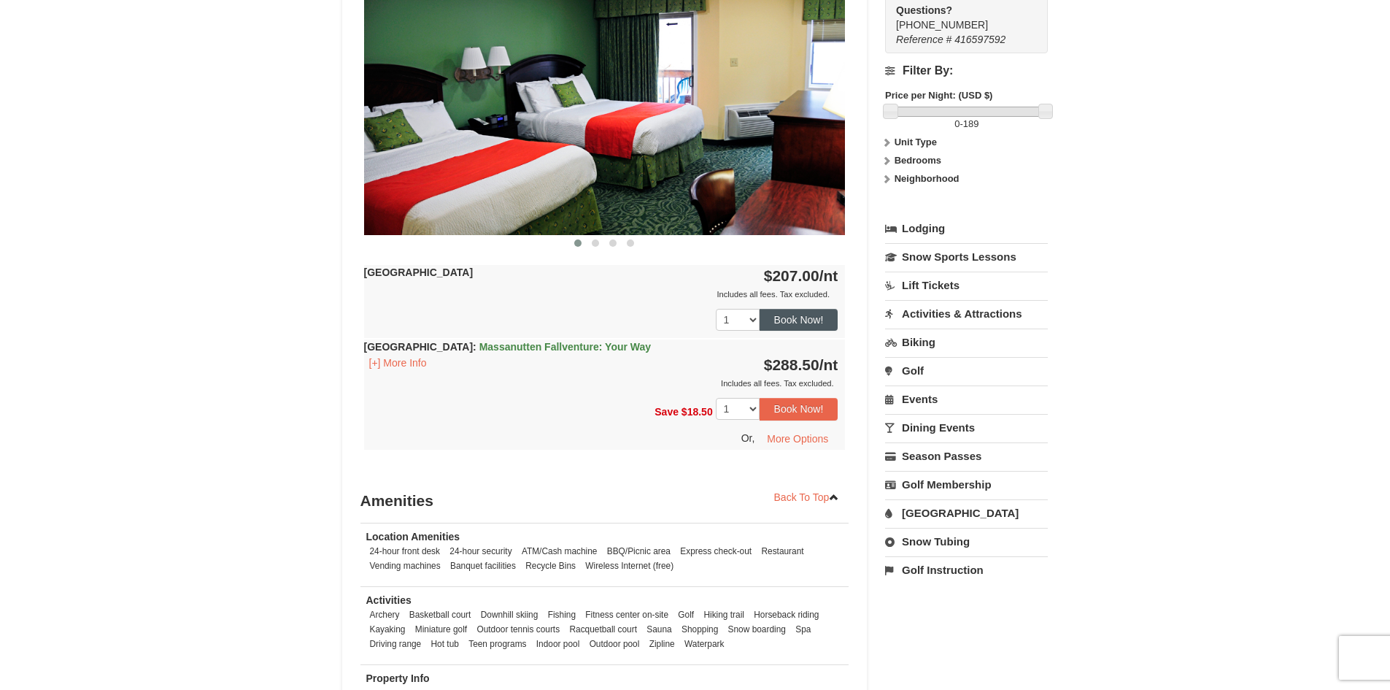
scroll to position [668, 0]
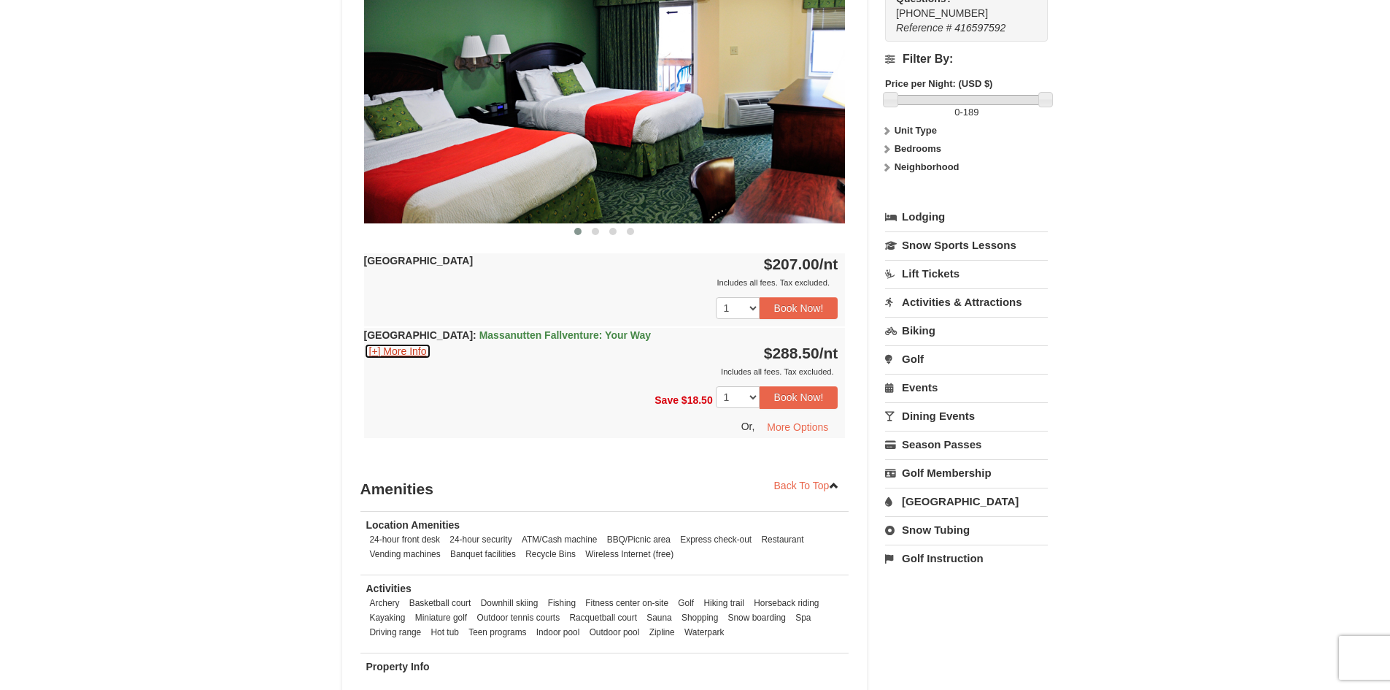
click at [405, 352] on button "[+] More Info" at bounding box center [398, 351] width 68 height 16
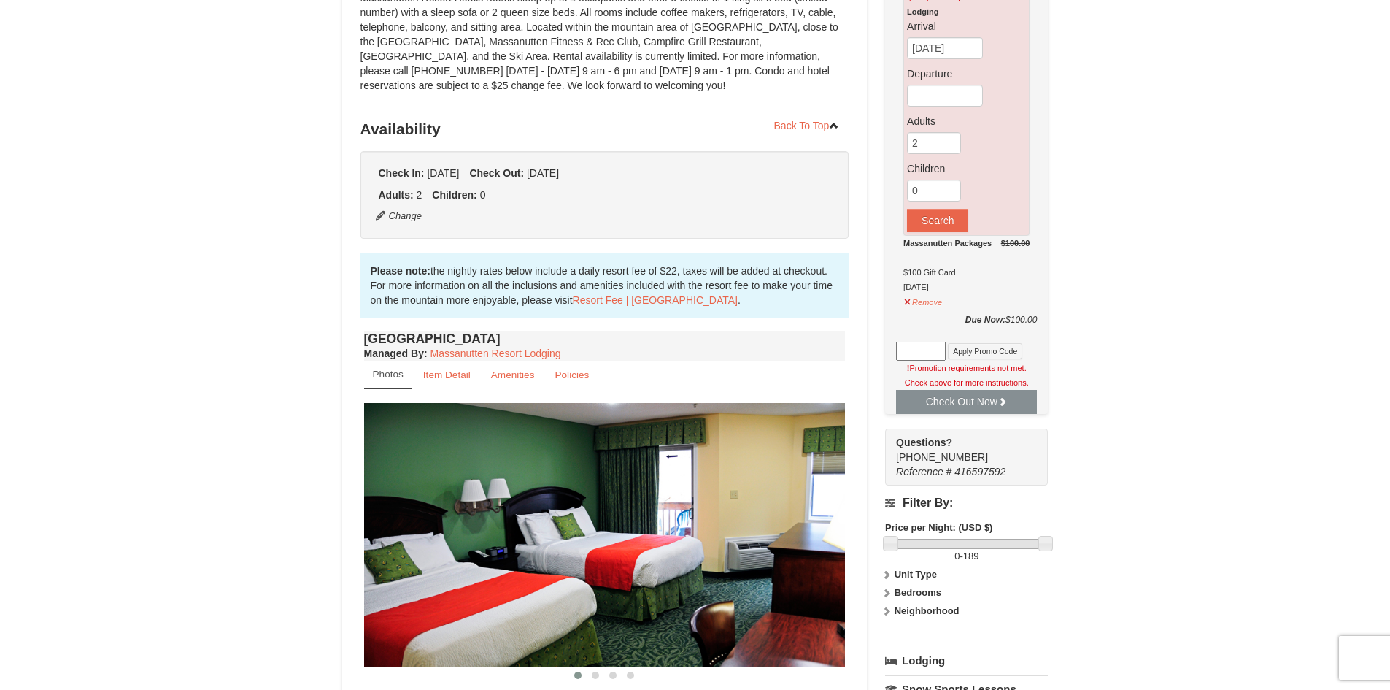
scroll to position [219, 0]
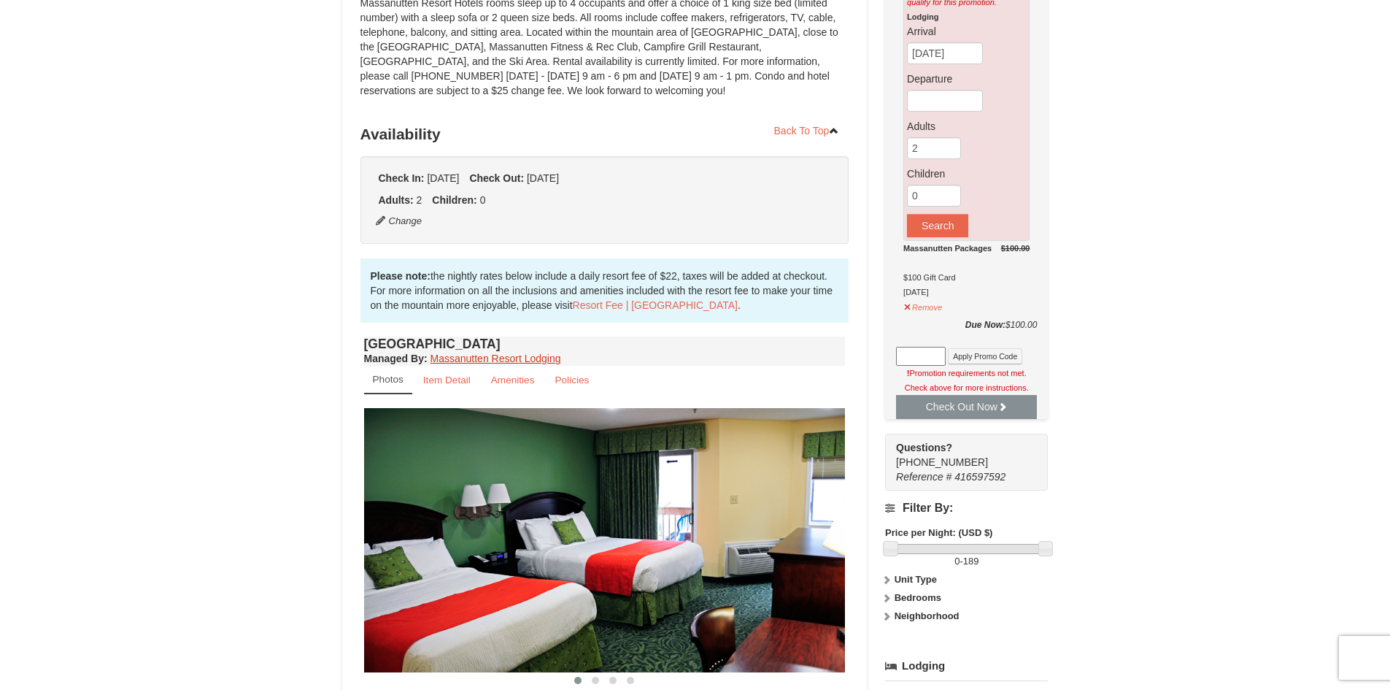
click at [528, 361] on link "Massanutten Resort Lodging" at bounding box center [496, 359] width 131 height 12
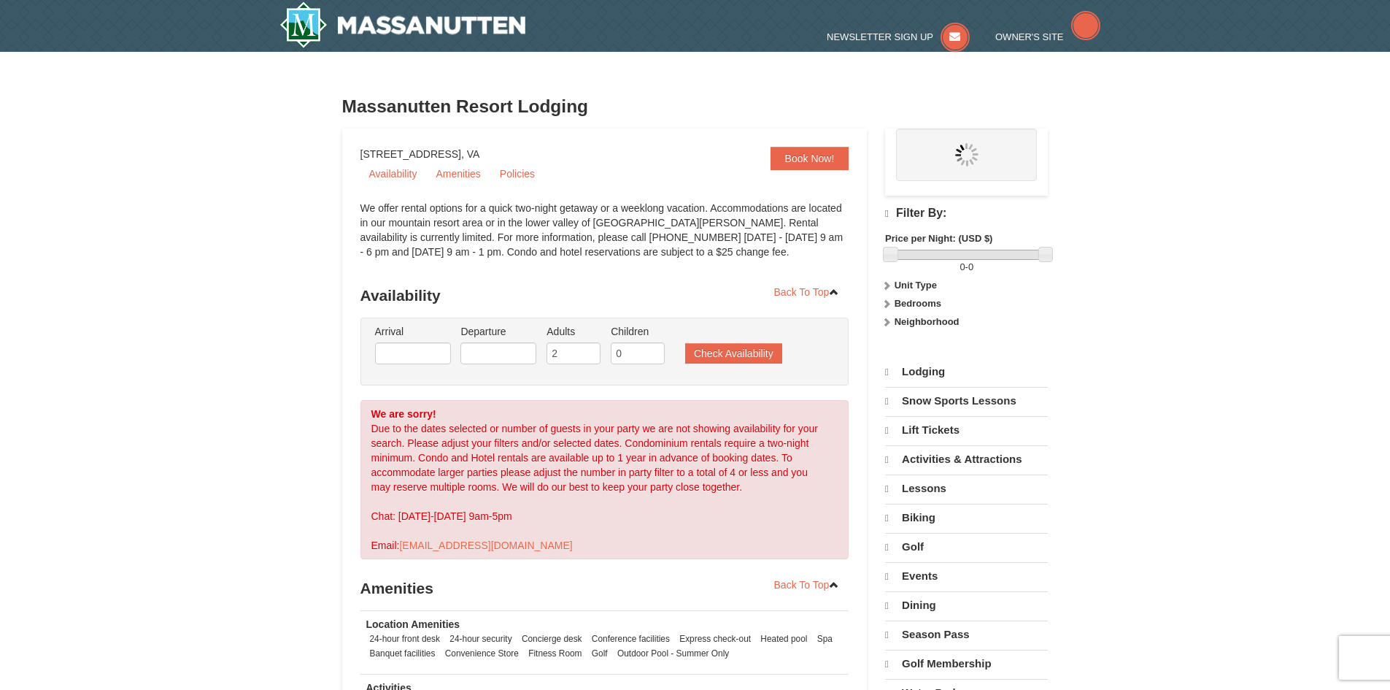
select select "10"
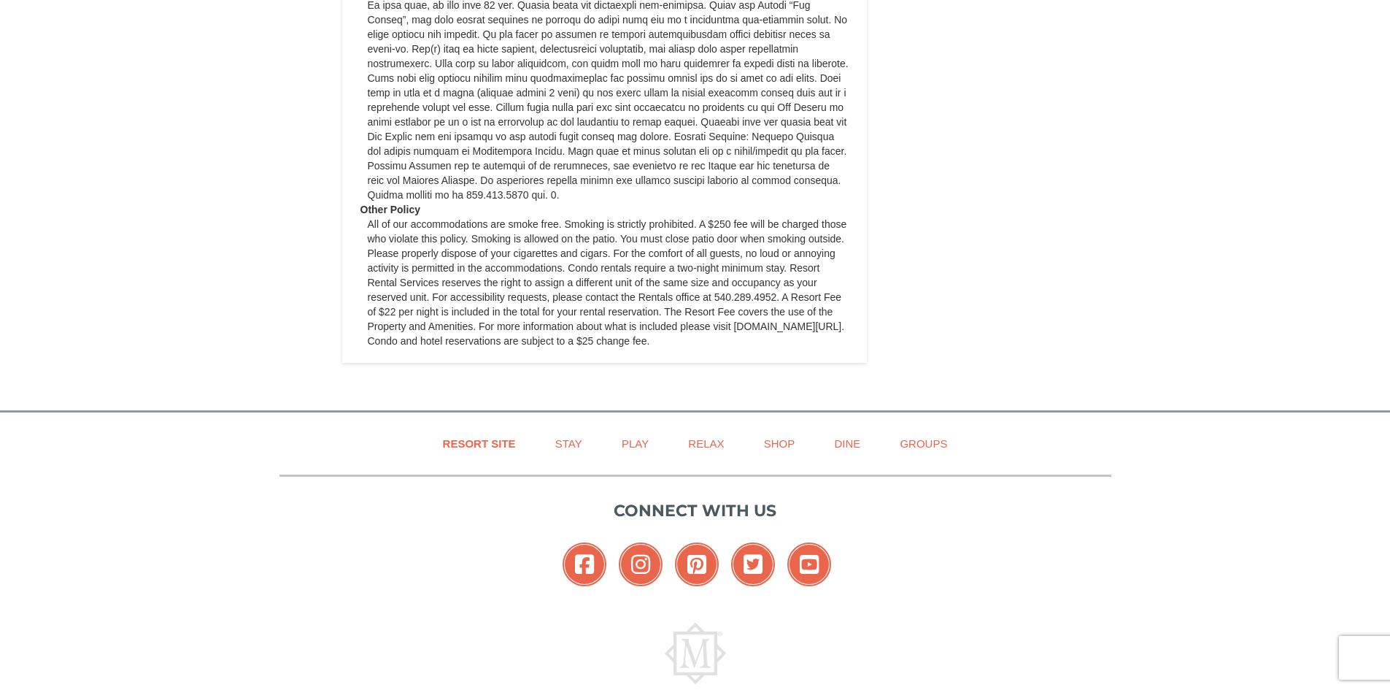
scroll to position [1533, 0]
